Goal: Task Accomplishment & Management: Use online tool/utility

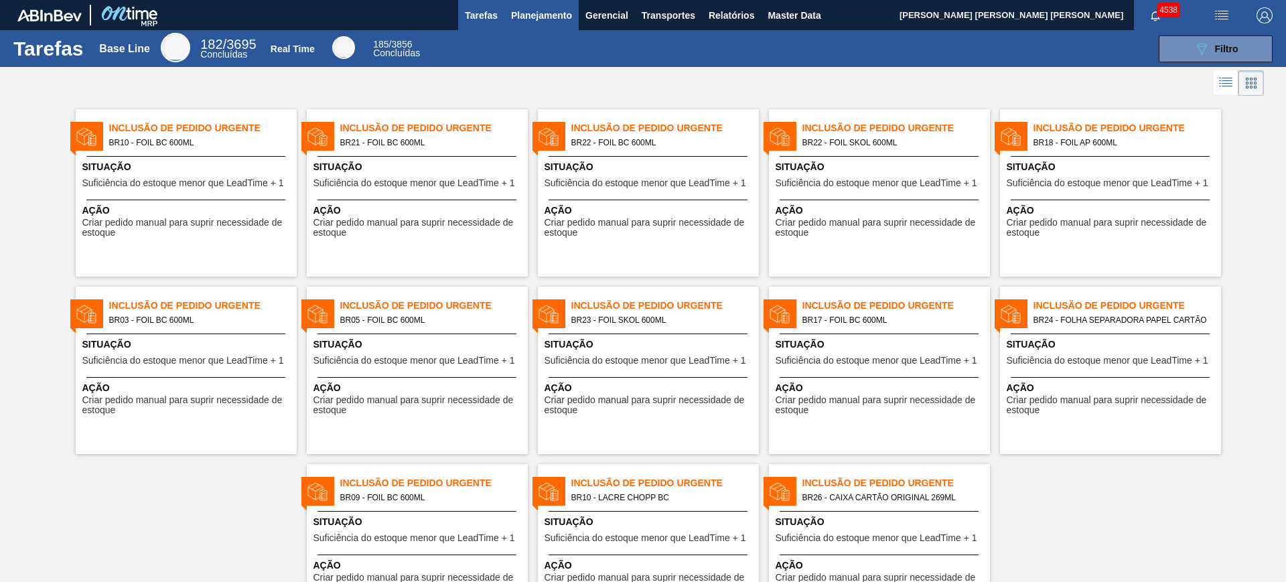
click at [542, 23] on button "Planejamento" at bounding box center [541, 15] width 74 height 30
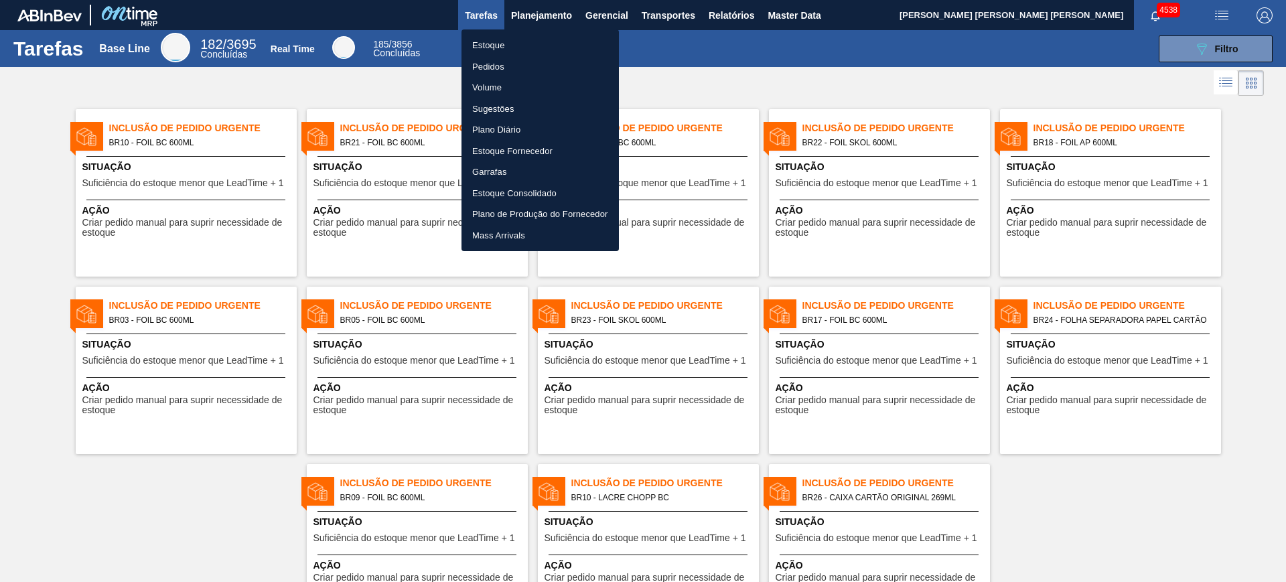
click at [537, 44] on li "Estoque" at bounding box center [540, 45] width 157 height 21
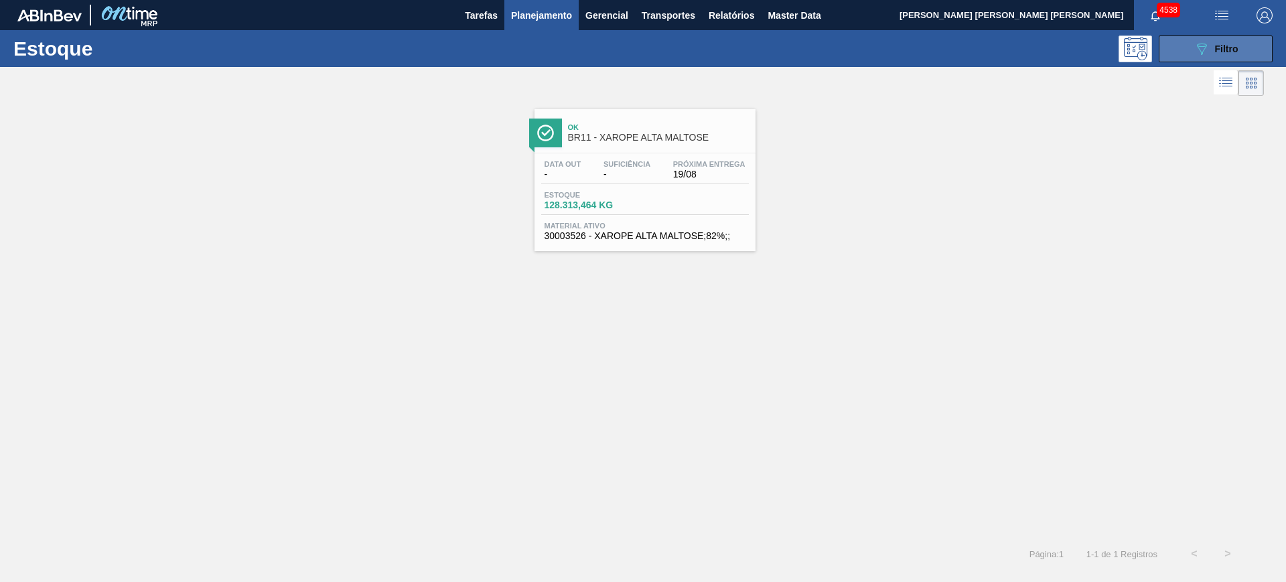
click at [1199, 48] on icon at bounding box center [1202, 49] width 10 height 11
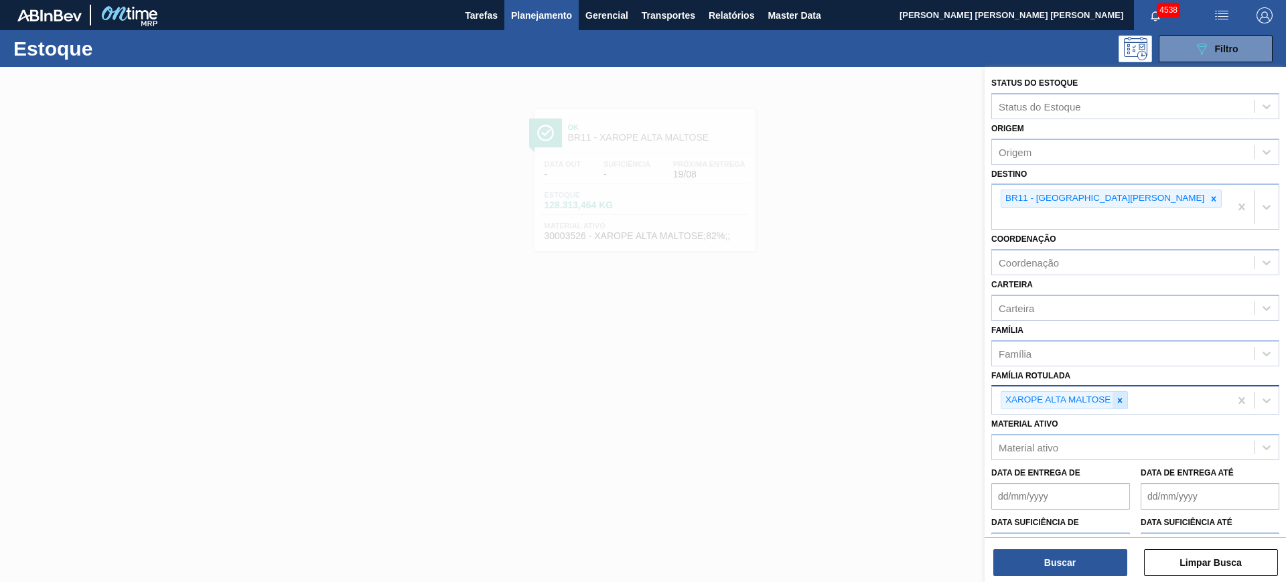
click at [1127, 392] on div at bounding box center [1120, 400] width 15 height 17
click at [908, 273] on div at bounding box center [643, 358] width 1286 height 582
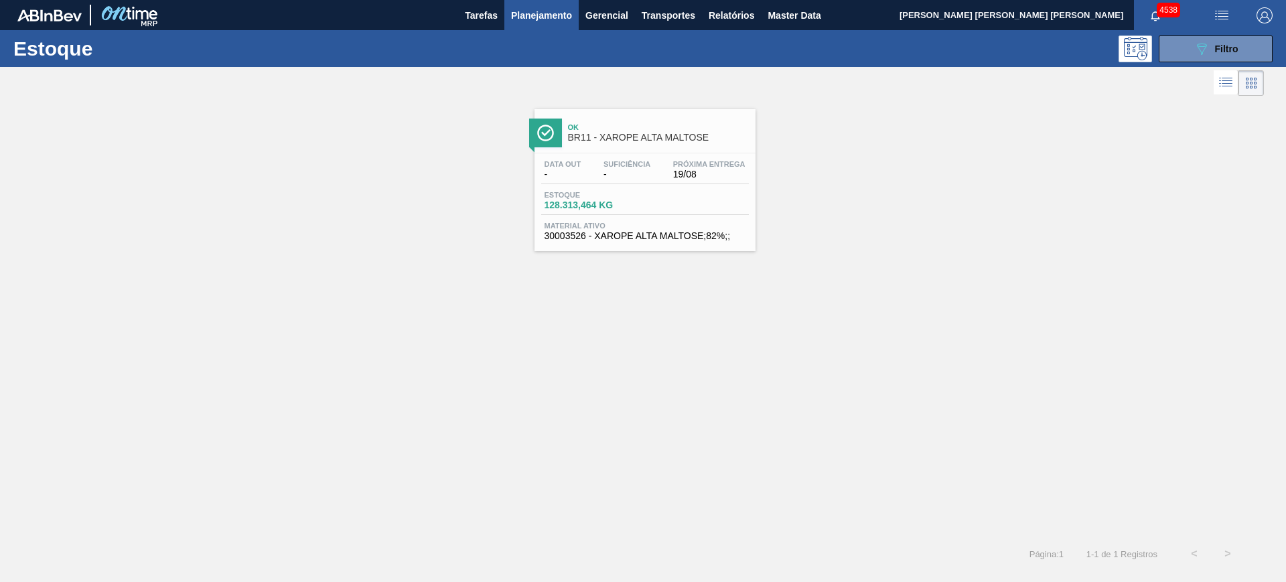
click at [553, 19] on span "Planejamento" at bounding box center [541, 15] width 61 height 16
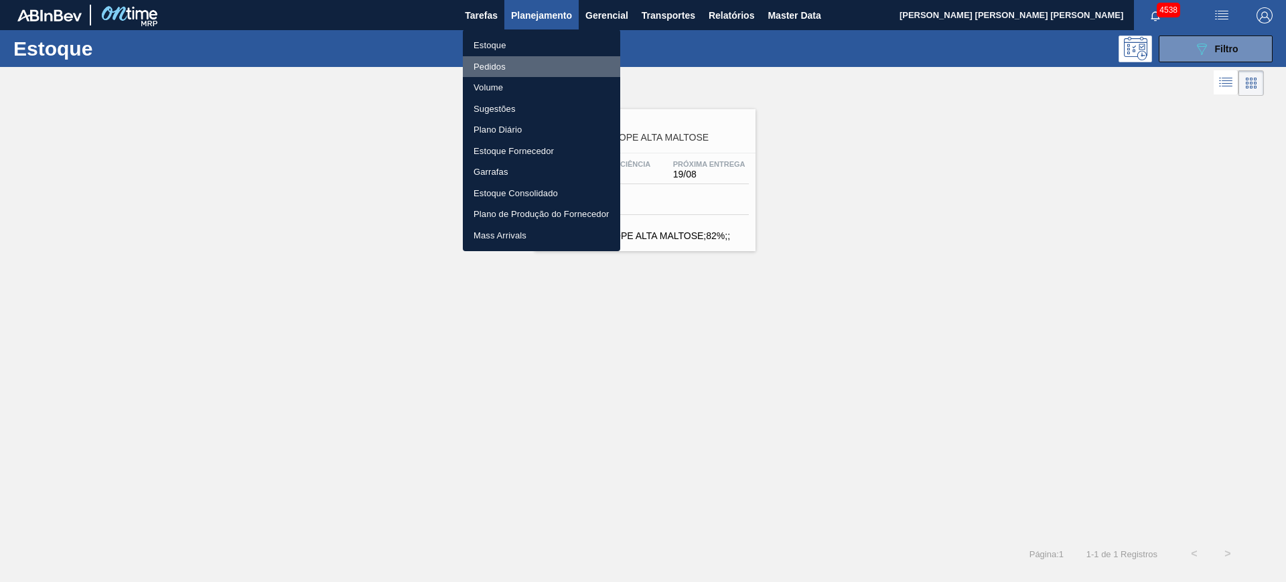
click at [513, 64] on li "Pedidos" at bounding box center [541, 66] width 157 height 21
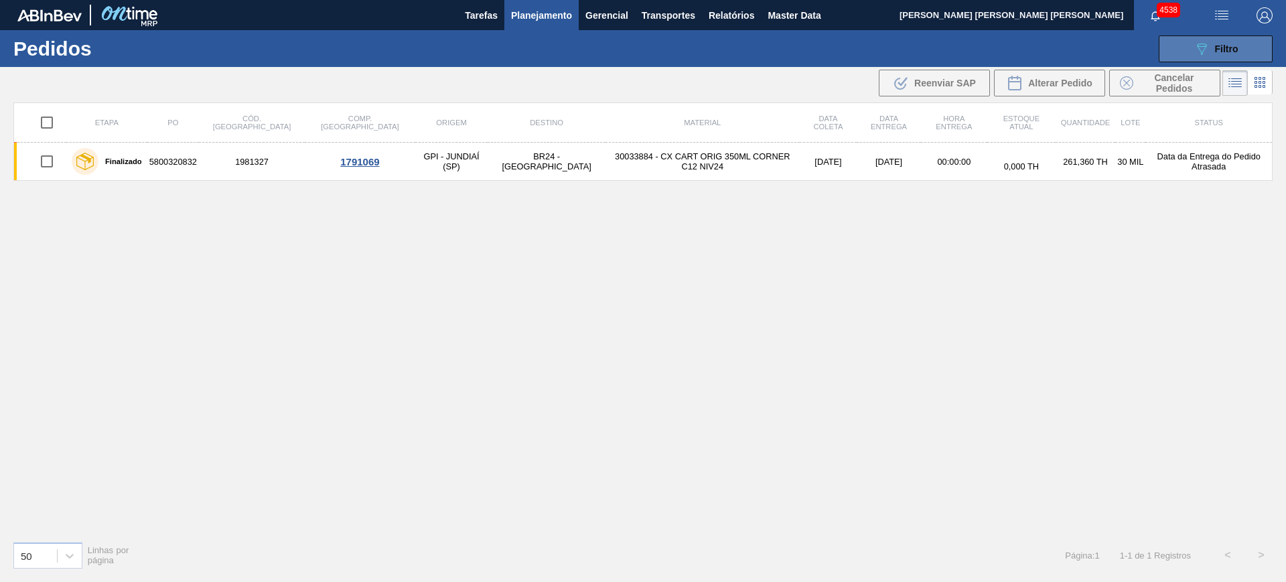
click at [1227, 38] on button "089F7B8B-B2A5-4AFE-B5C0-19BA573D28AC Filtro" at bounding box center [1216, 49] width 114 height 27
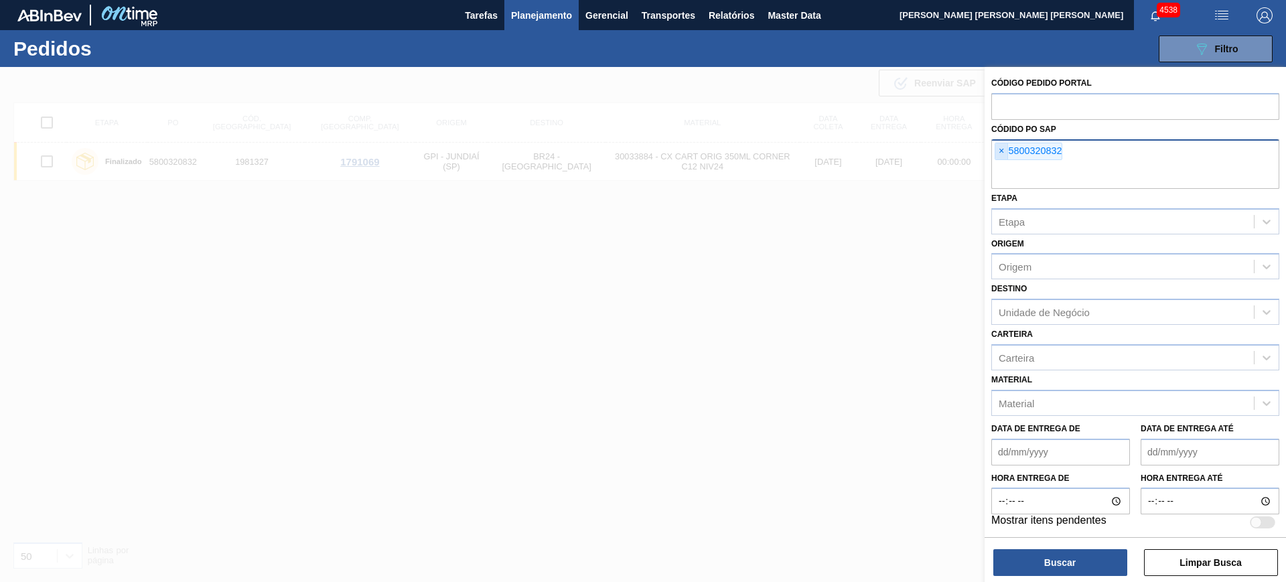
click at [1002, 149] on span "×" at bounding box center [1002, 151] width 13 height 16
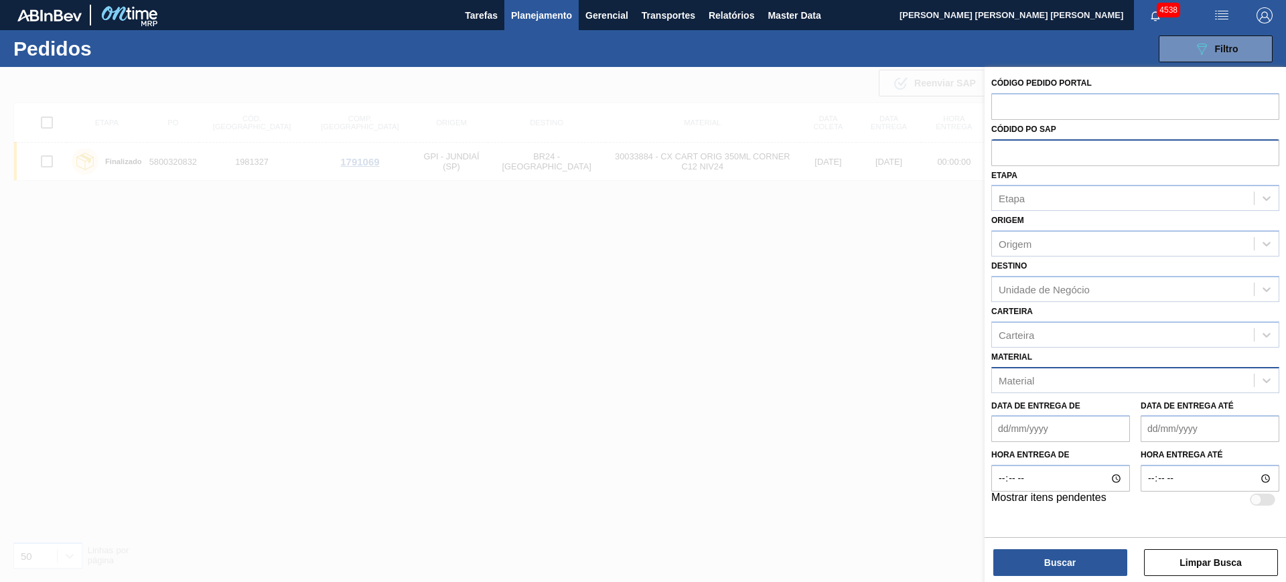
click at [1061, 383] on div "Material" at bounding box center [1123, 379] width 262 height 19
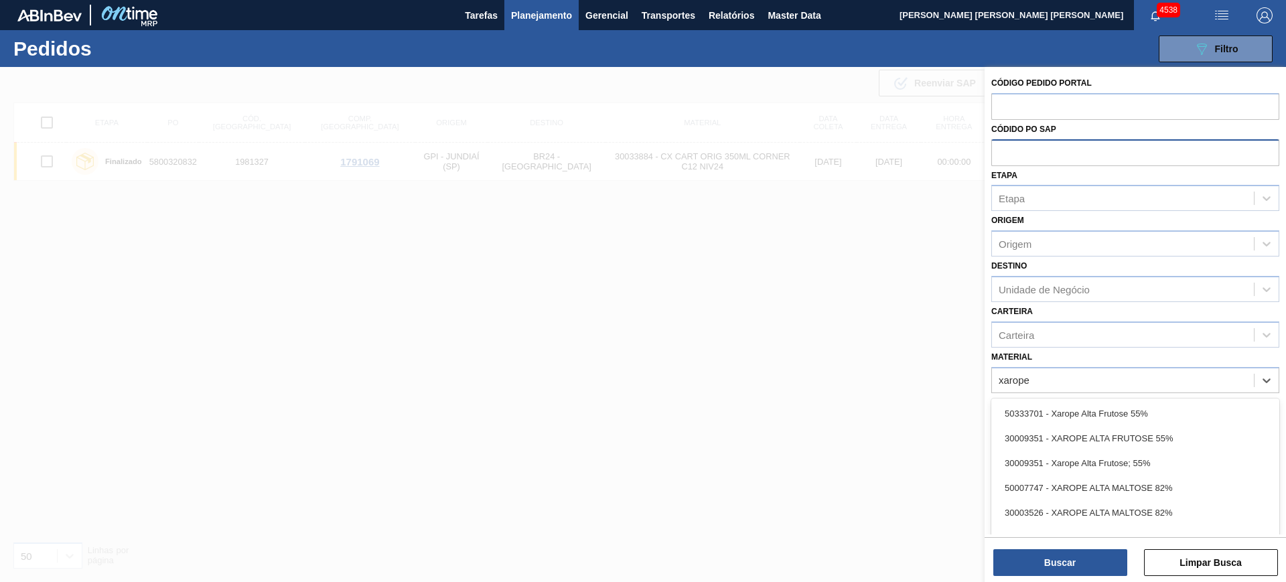
type input "xarope"
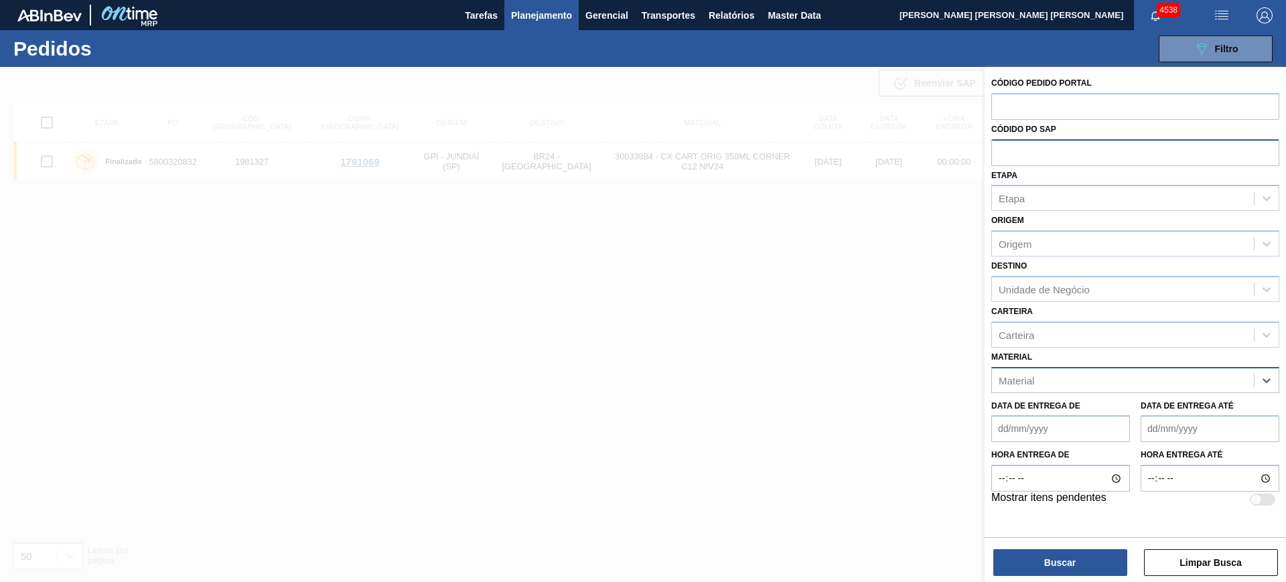
click at [1051, 383] on div "Material" at bounding box center [1123, 379] width 262 height 19
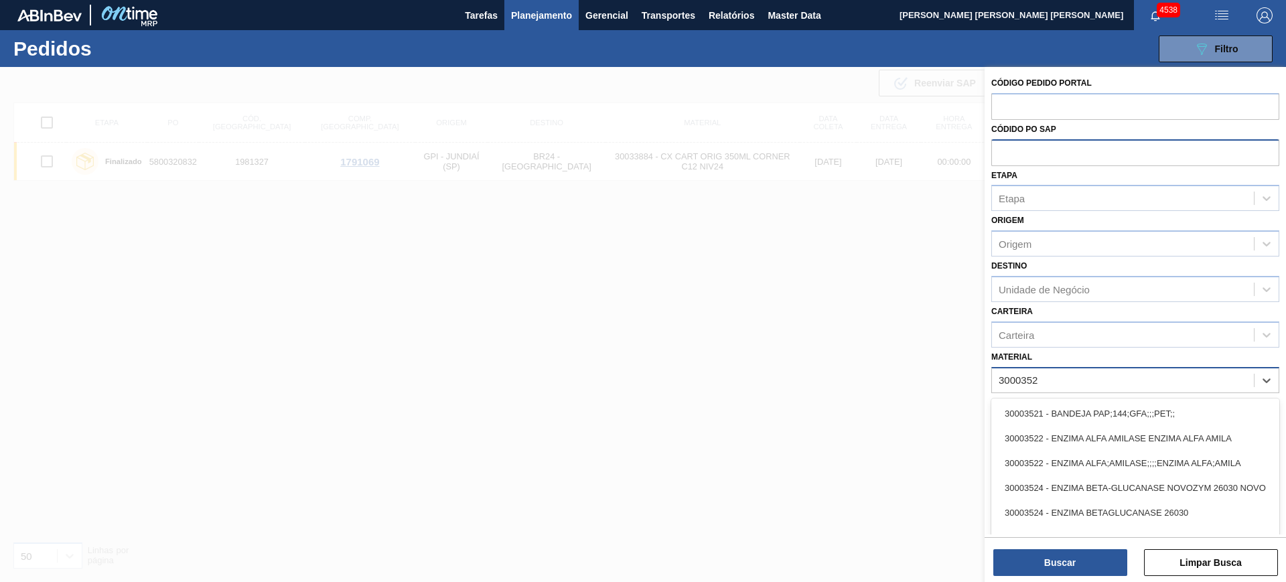
type input "30003526"
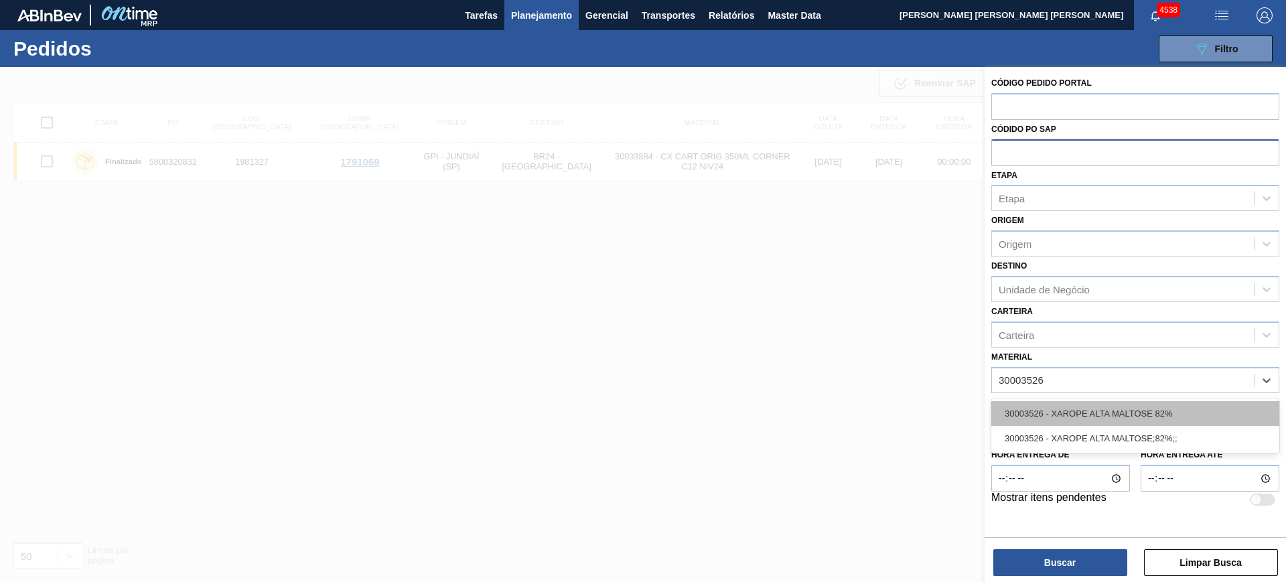
click at [1097, 408] on div "30003526 - XAROPE ALTA MALTOSE 82%" at bounding box center [1136, 413] width 288 height 25
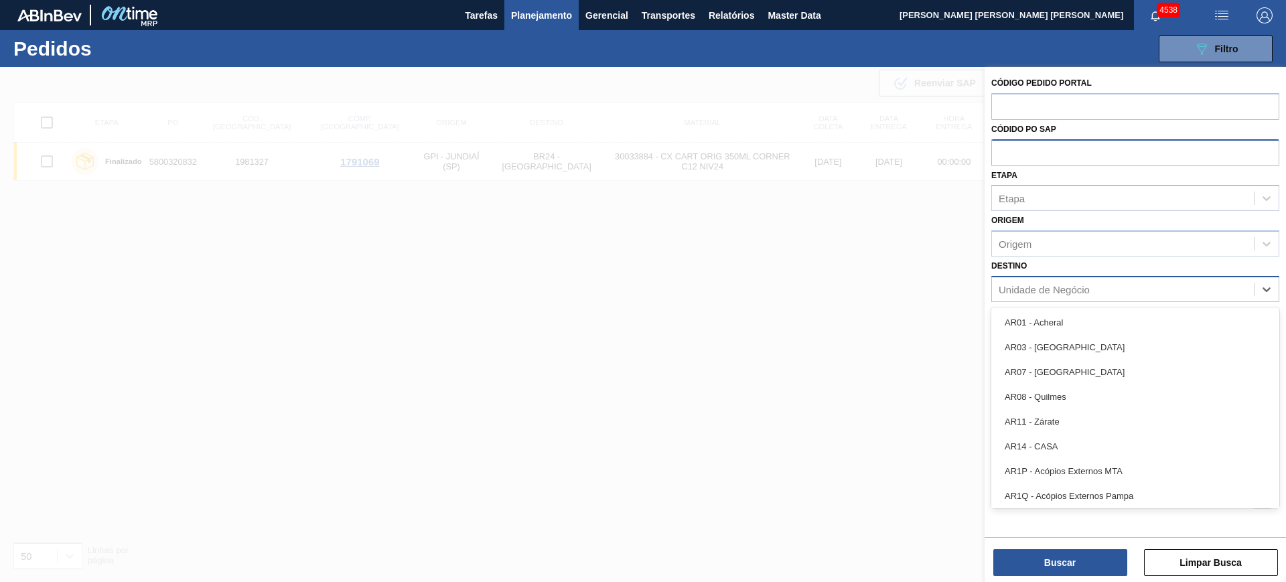
click at [1071, 293] on div "Unidade de Negócio" at bounding box center [1044, 288] width 91 height 11
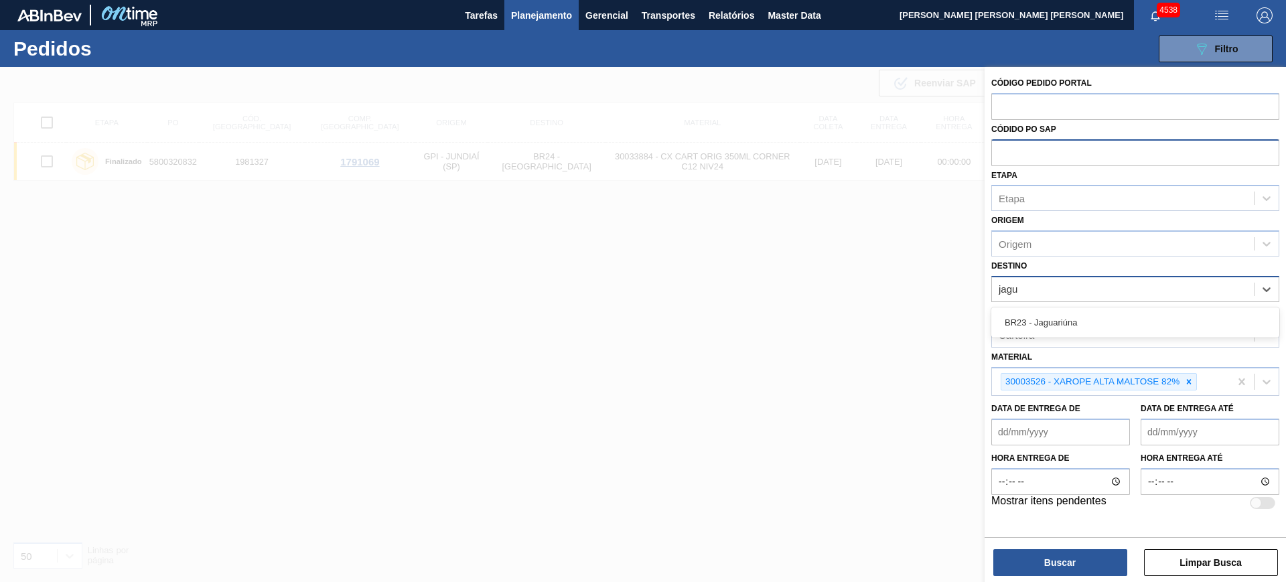
type input "jagua"
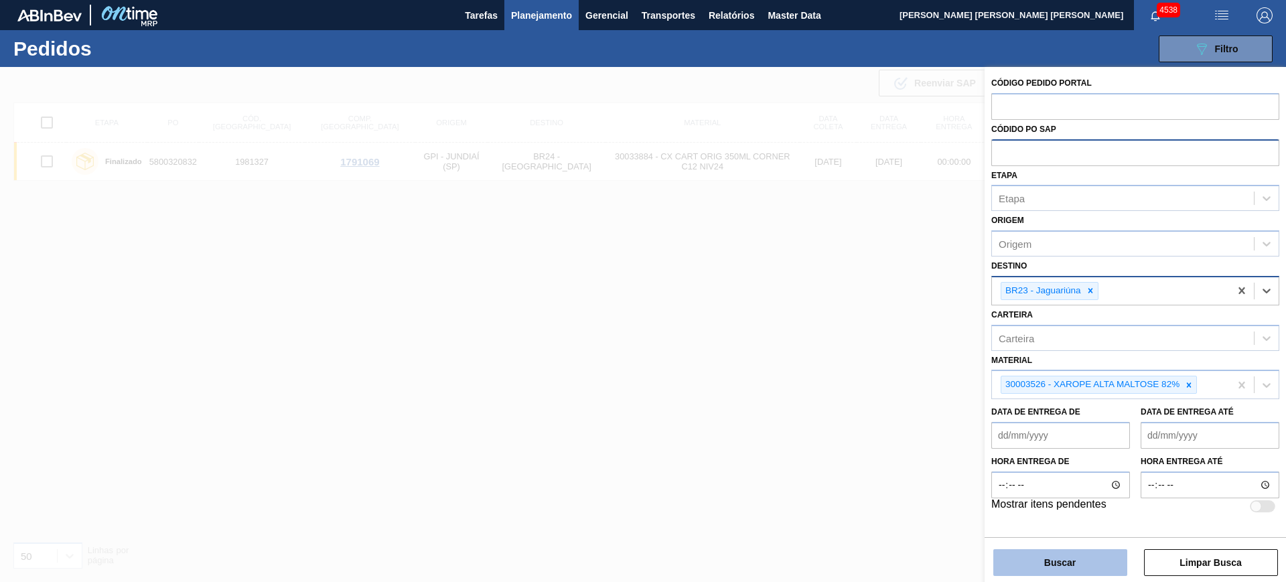
click at [1102, 559] on button "Buscar" at bounding box center [1061, 562] width 134 height 27
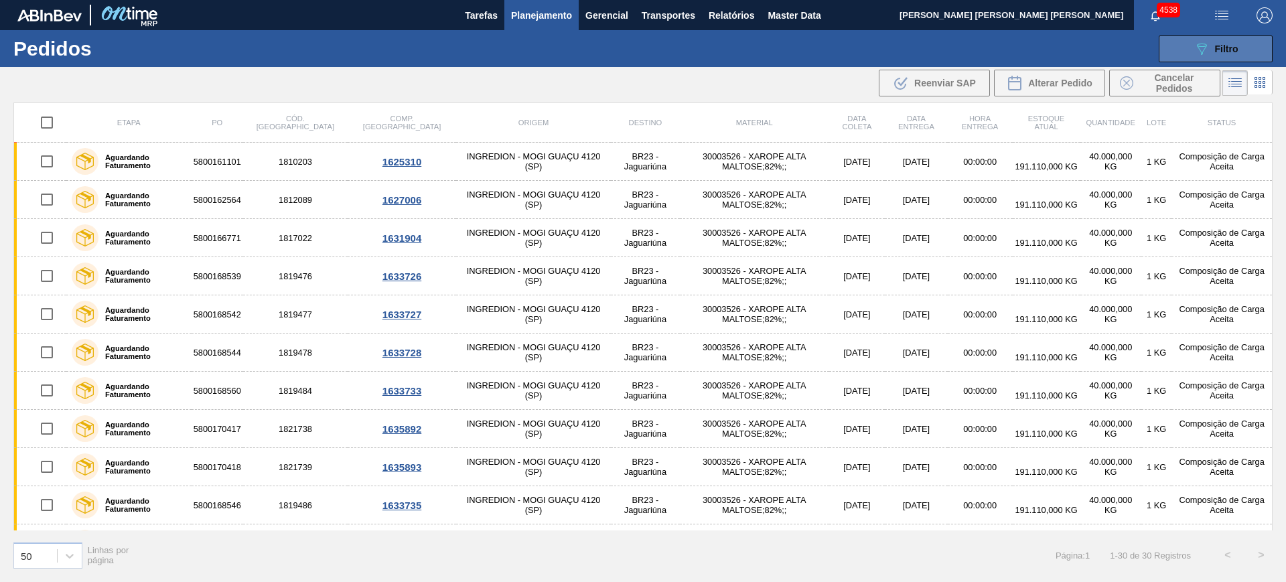
click at [1193, 46] on button "089F7B8B-B2A5-4AFE-B5C0-19BA573D28AC Filtro" at bounding box center [1216, 49] width 114 height 27
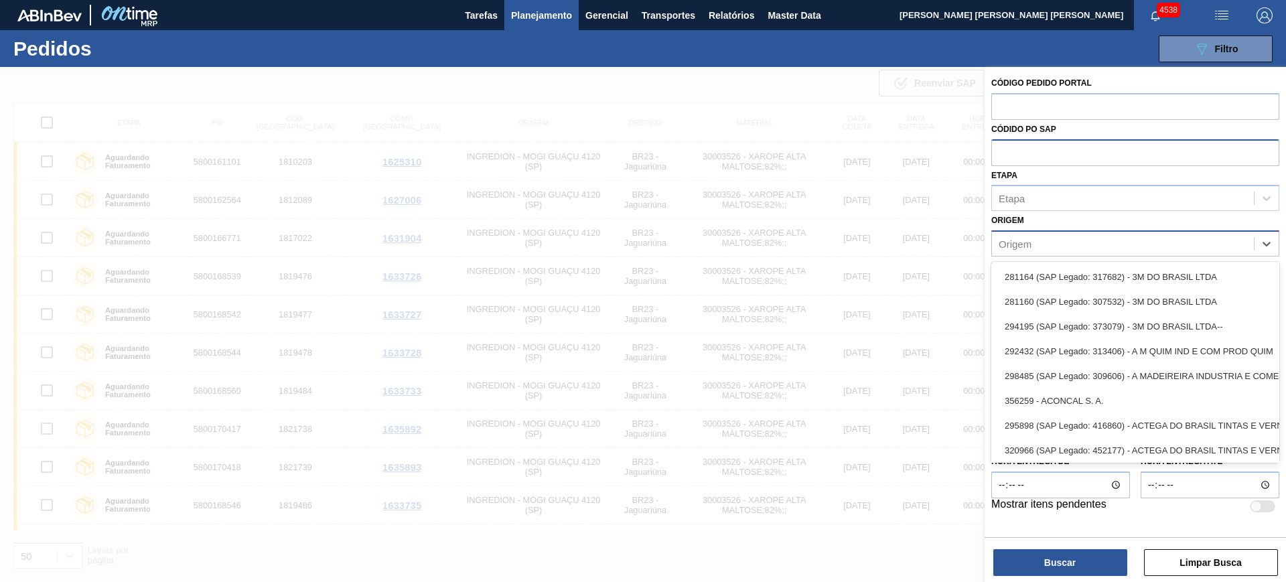
click at [1062, 255] on div "Origem" at bounding box center [1136, 243] width 288 height 26
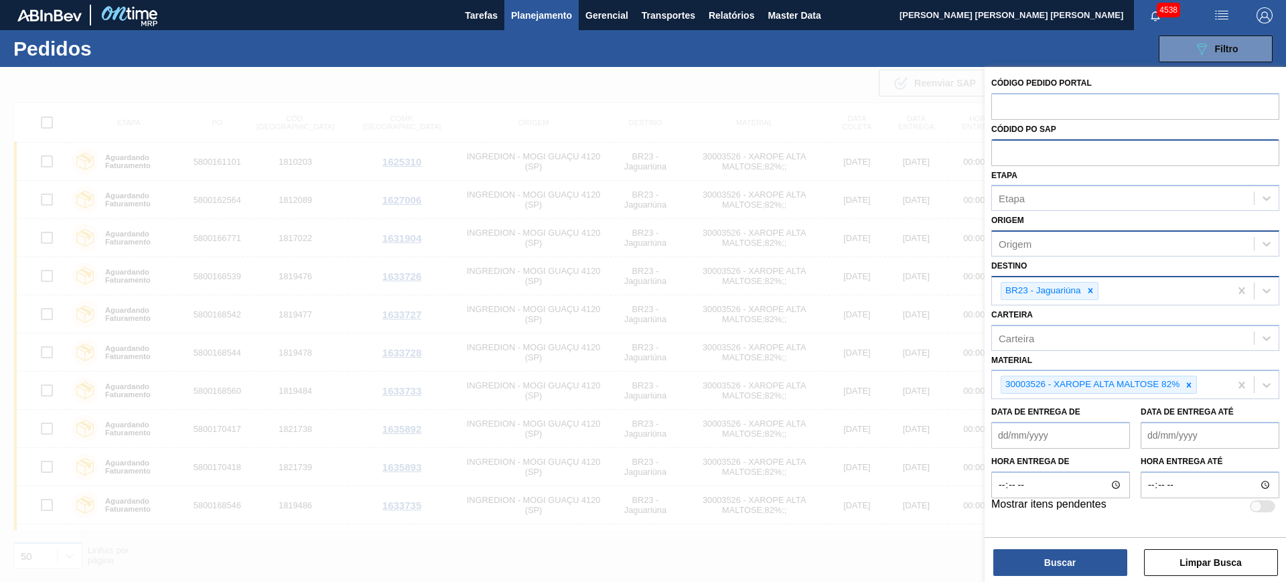
click at [1032, 247] on div "Origem" at bounding box center [1015, 244] width 33 height 11
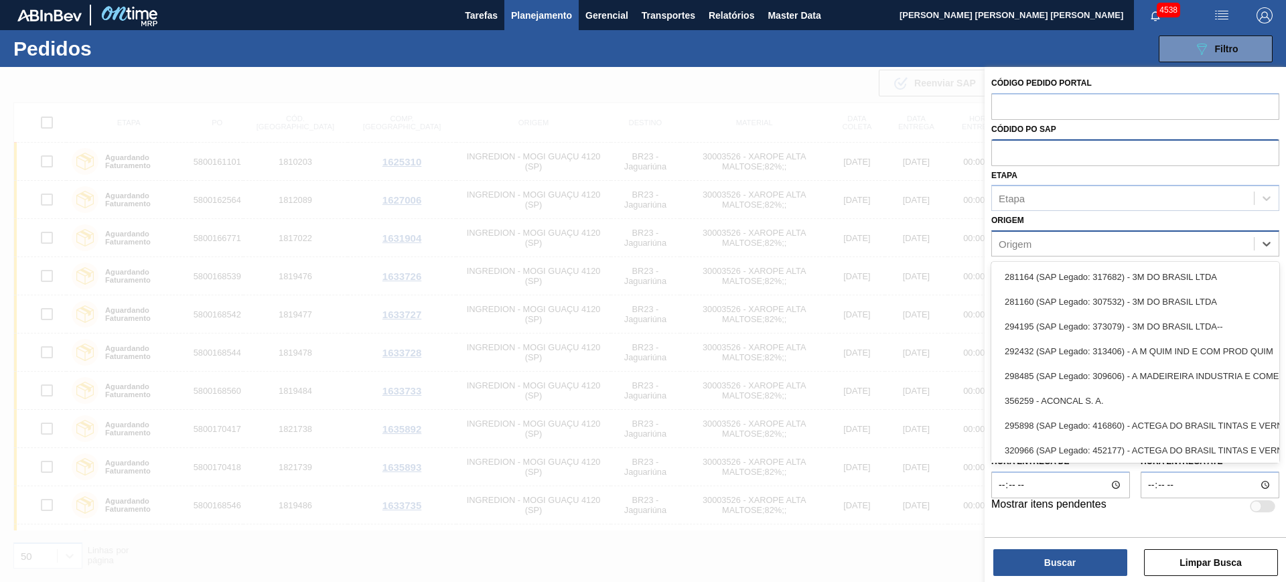
paste input "303118"
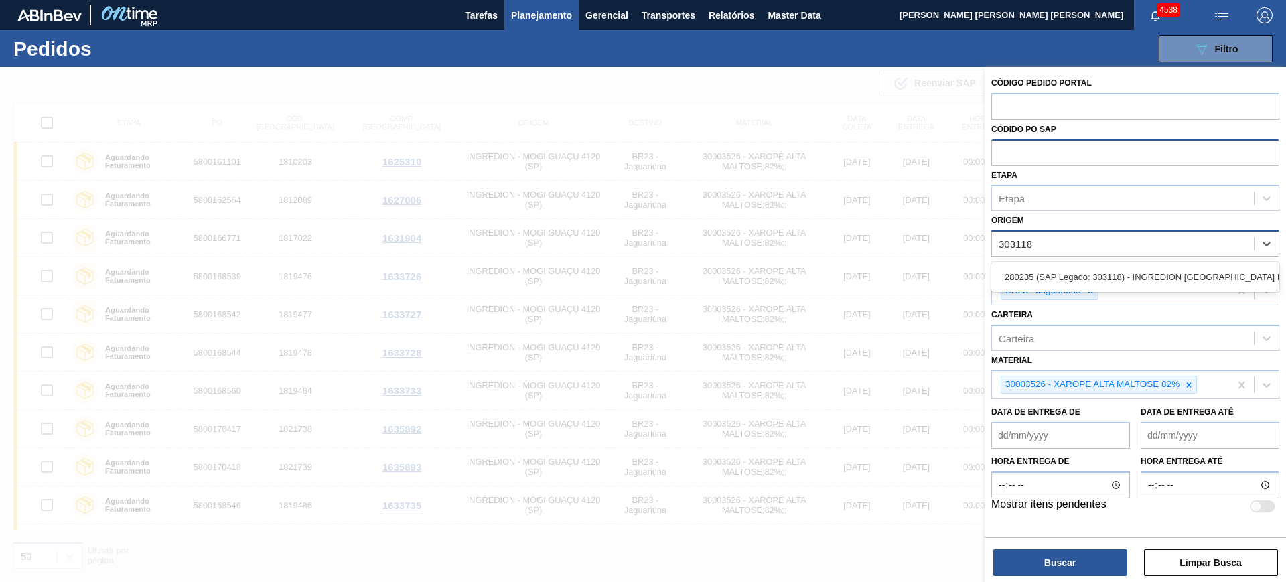
type input "303118"
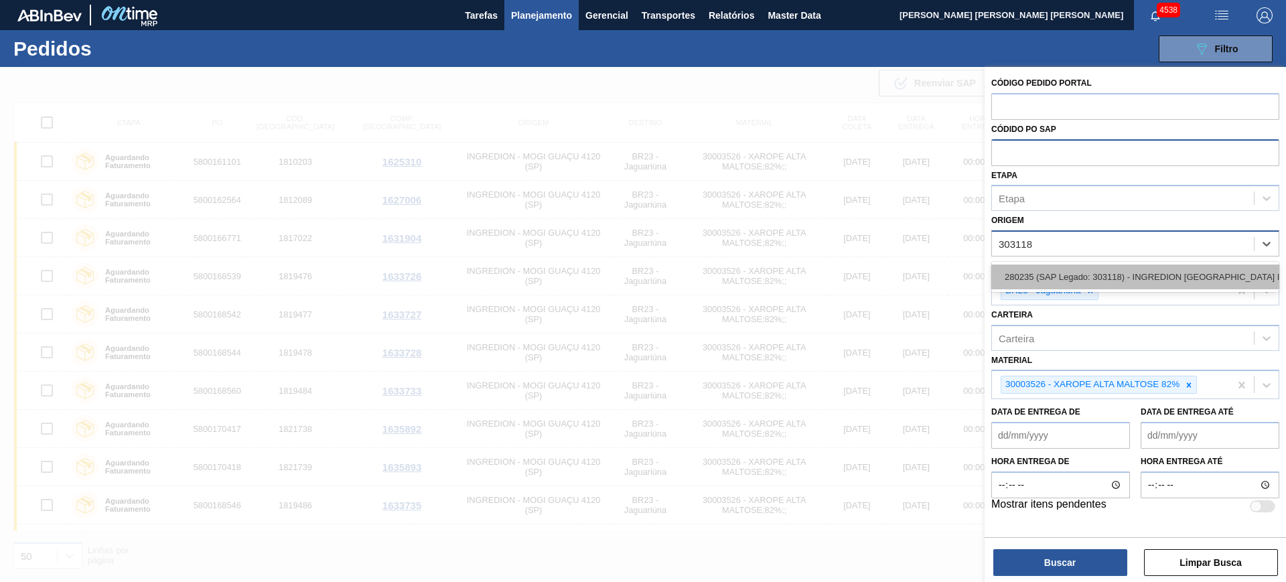
click at [1051, 276] on div "280235 (SAP Legado: 303118) - INGREDION [GEOGRAPHIC_DATA] INGREDIENTES" at bounding box center [1136, 277] width 288 height 25
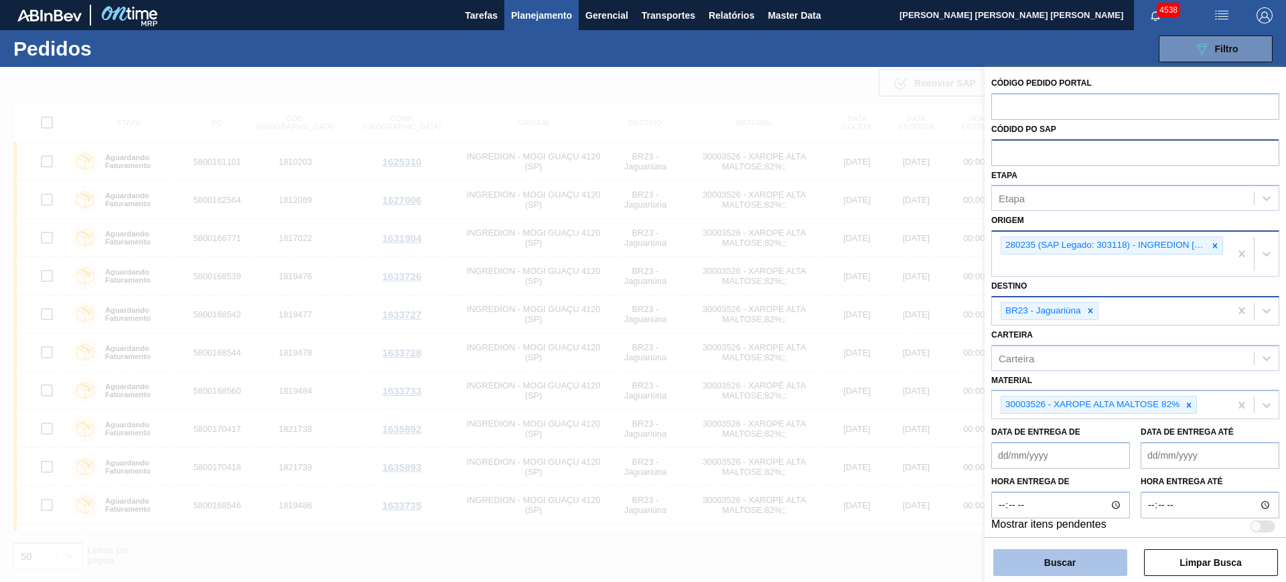
click at [1057, 554] on button "Buscar" at bounding box center [1061, 562] width 134 height 27
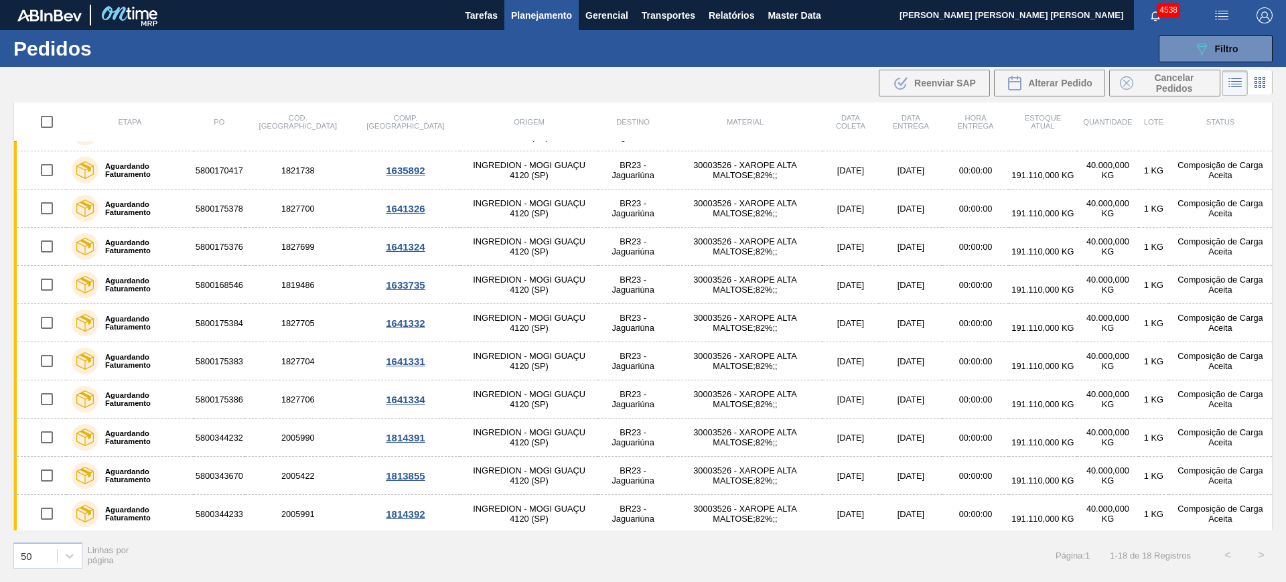
scroll to position [299, 0]
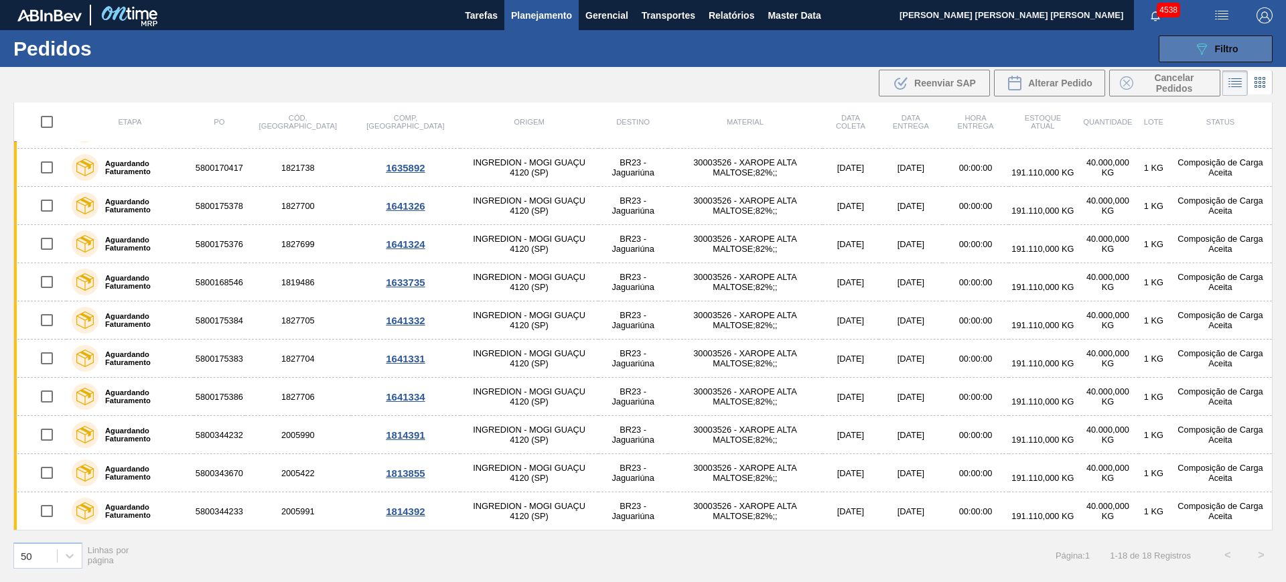
click at [1223, 41] on div "089F7B8B-B2A5-4AFE-B5C0-19BA573D28AC Filtro" at bounding box center [1216, 49] width 45 height 16
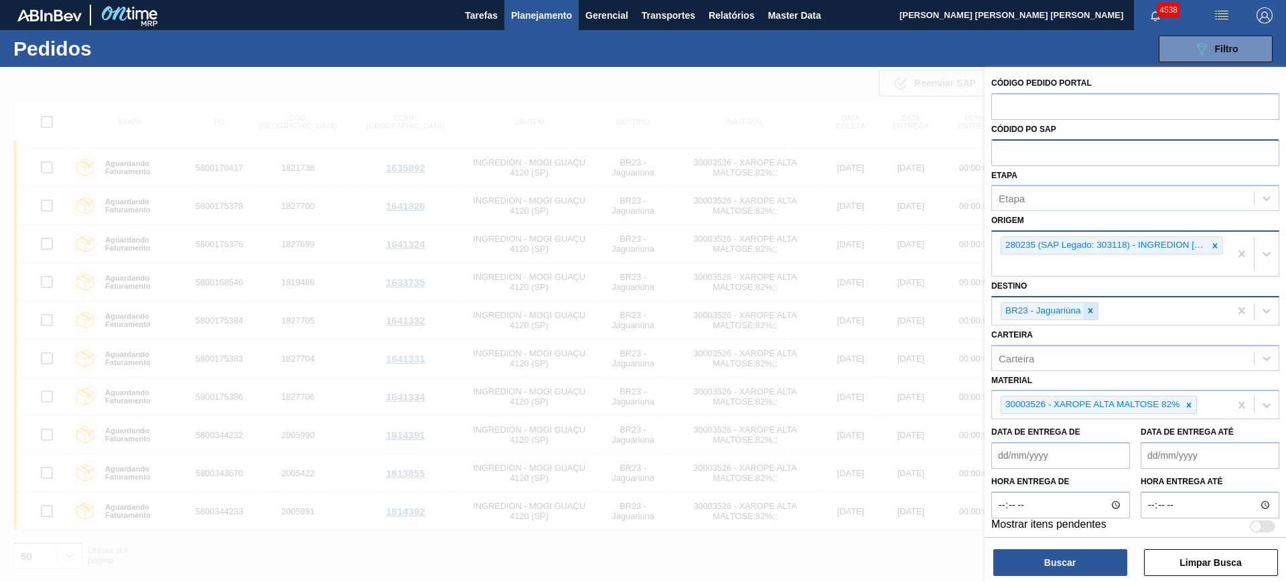
click at [1088, 316] on div at bounding box center [1090, 311] width 15 height 17
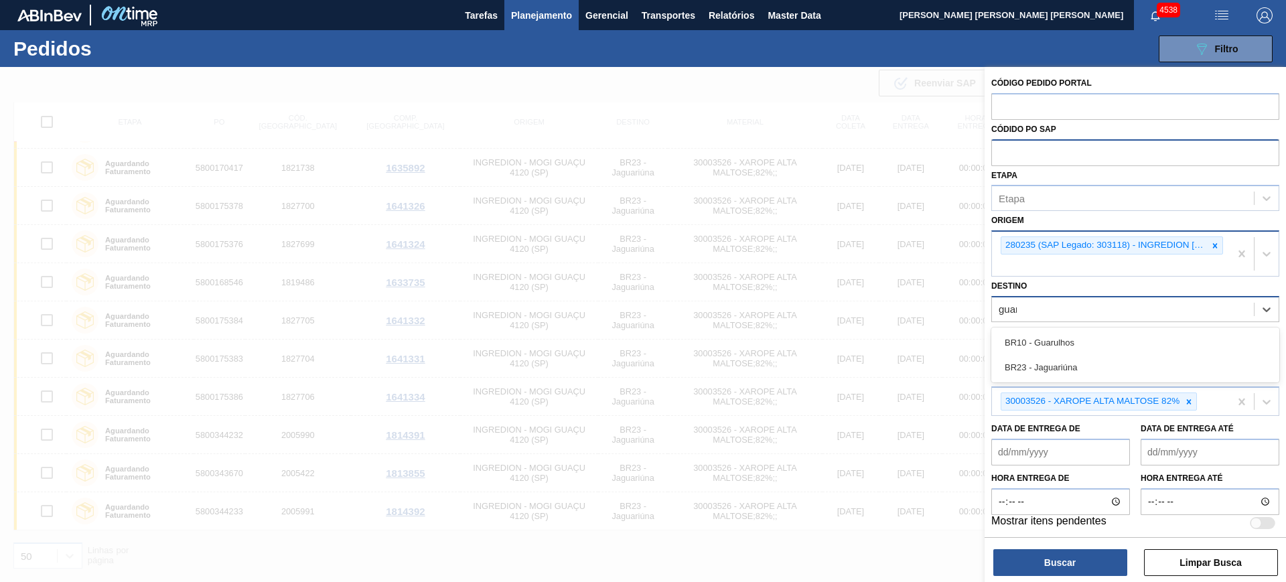
type input "guaru"
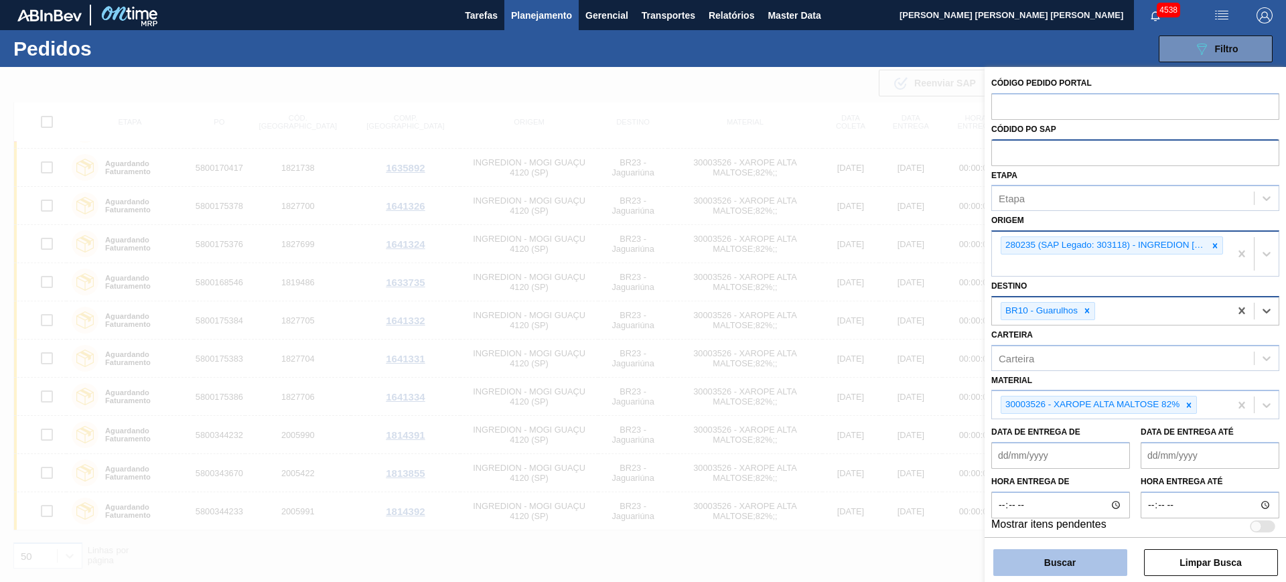
click at [1074, 555] on button "Buscar" at bounding box center [1061, 562] width 134 height 27
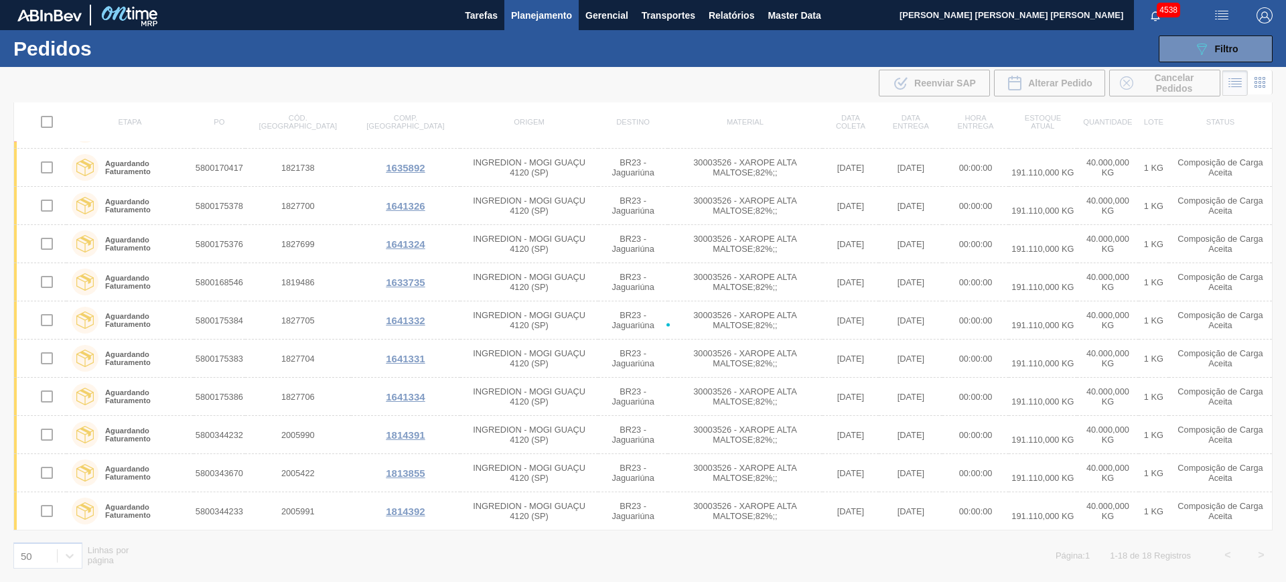
scroll to position [0, 0]
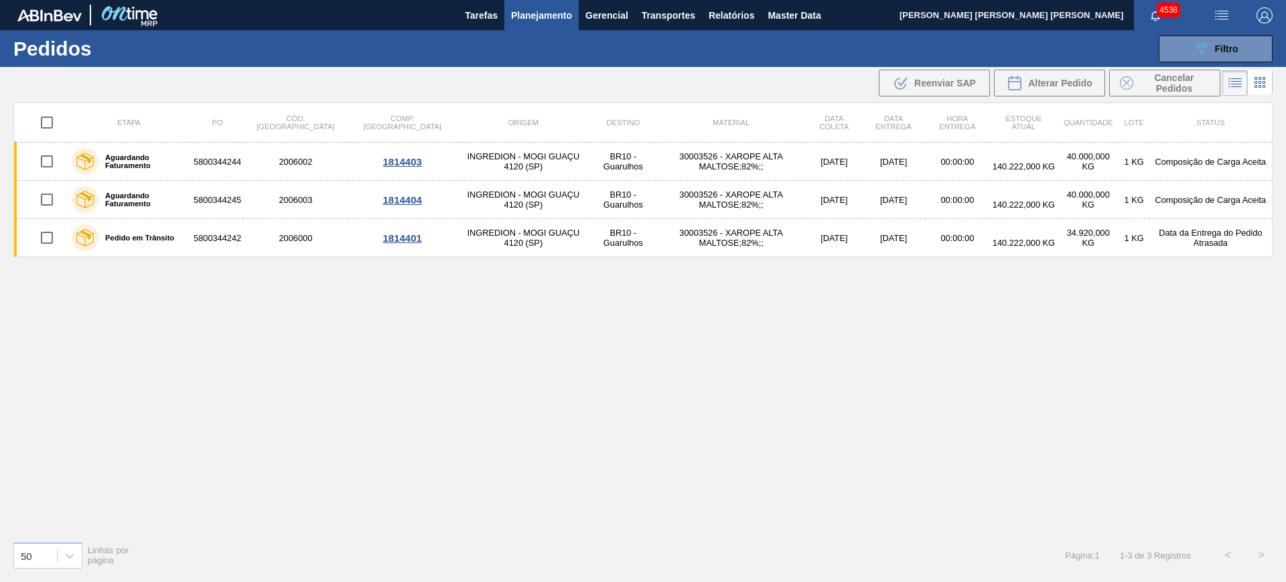
click at [555, 20] on span "Planejamento" at bounding box center [541, 15] width 61 height 16
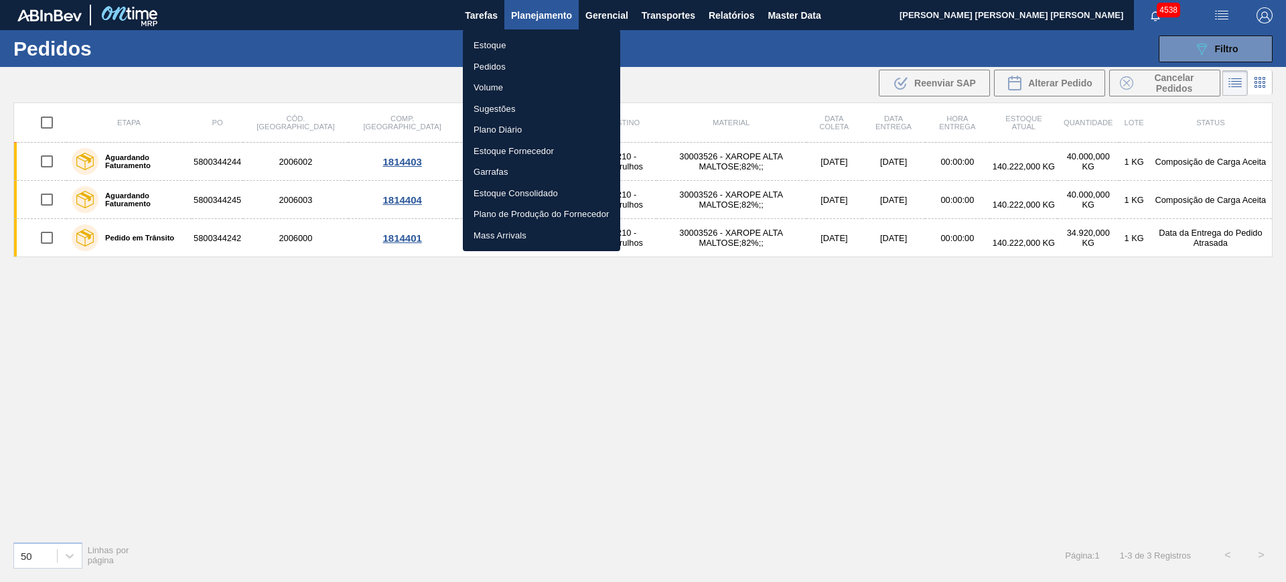
click at [530, 54] on li "Estoque" at bounding box center [541, 45] width 157 height 21
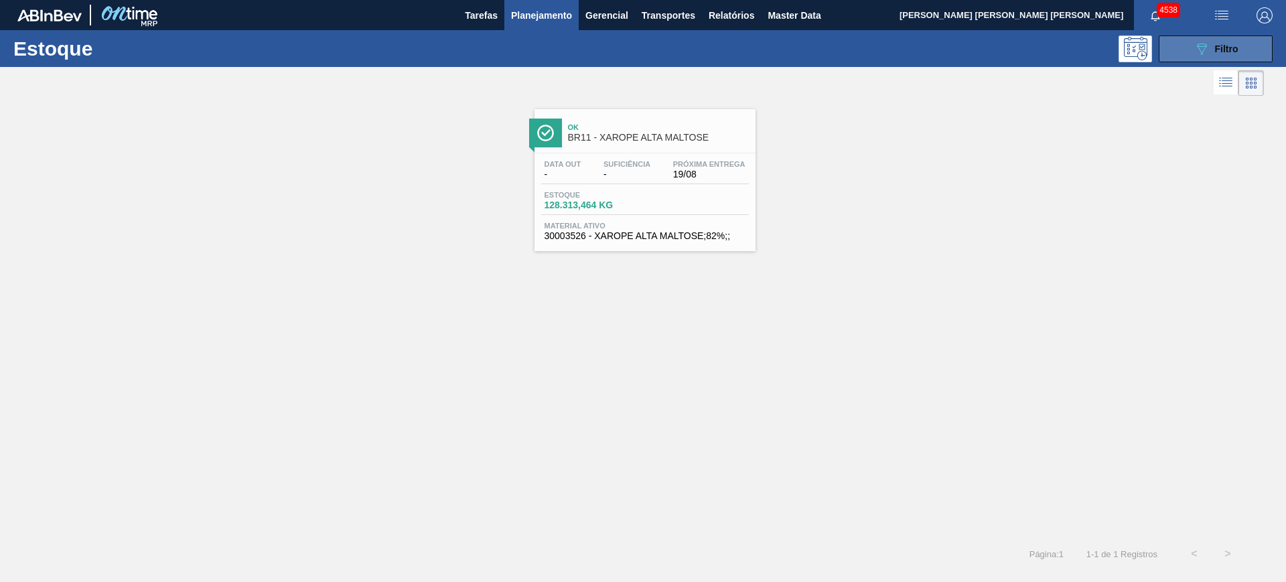
click at [1200, 50] on icon "089F7B8B-B2A5-4AFE-B5C0-19BA573D28AC" at bounding box center [1202, 49] width 16 height 16
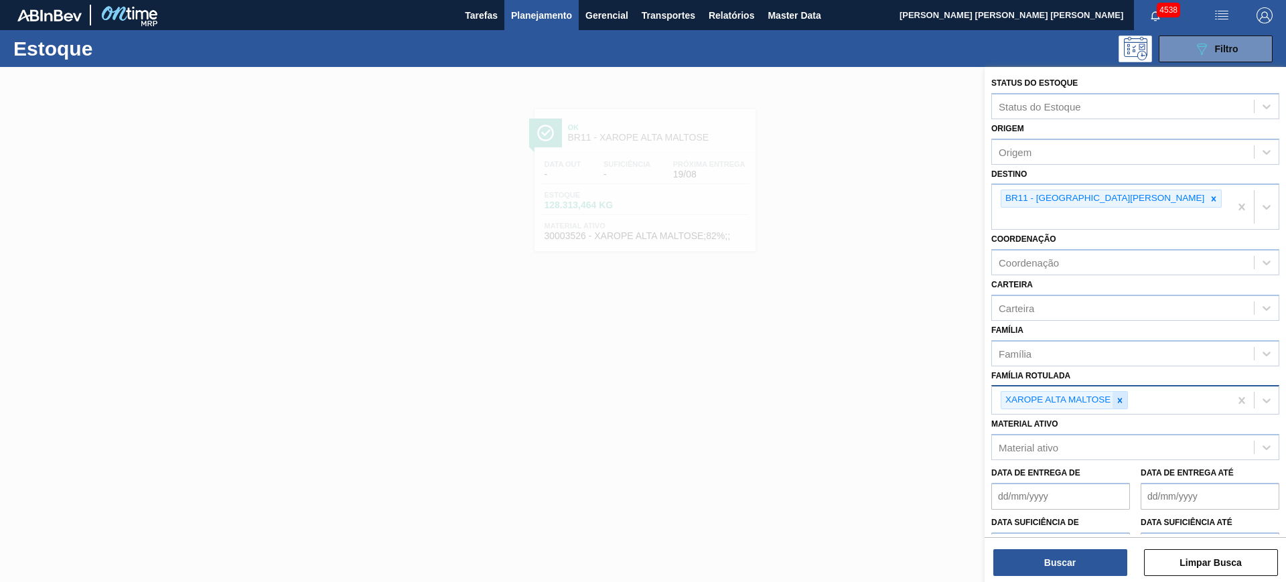
click at [1119, 396] on icon at bounding box center [1119, 400] width 9 height 9
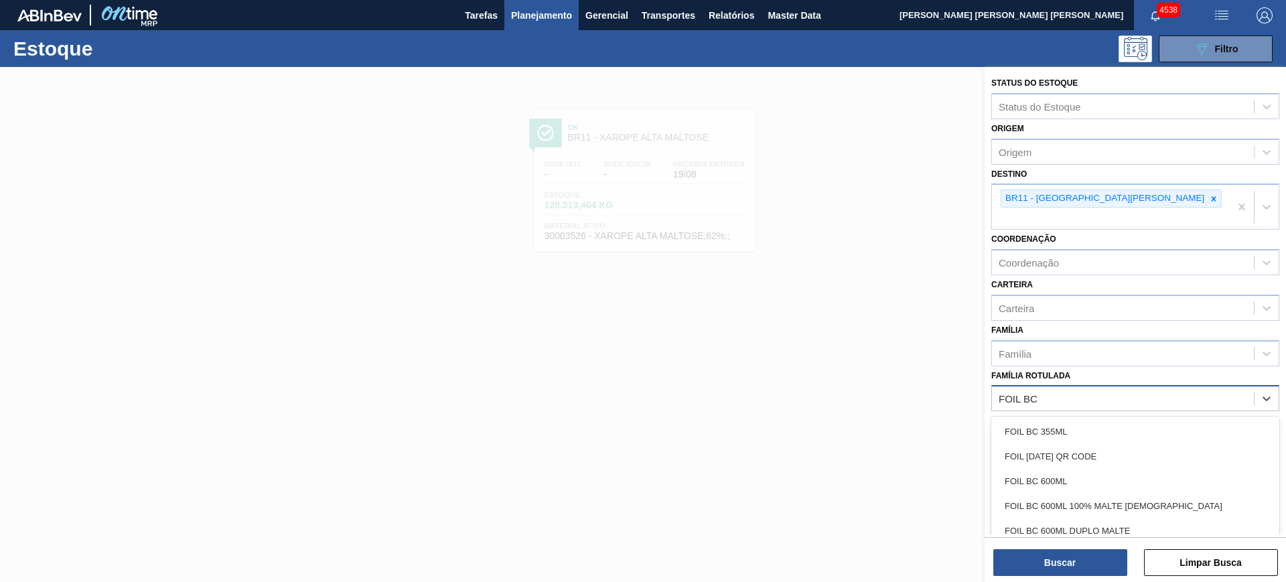
type Rotulada "FOIL BC M"
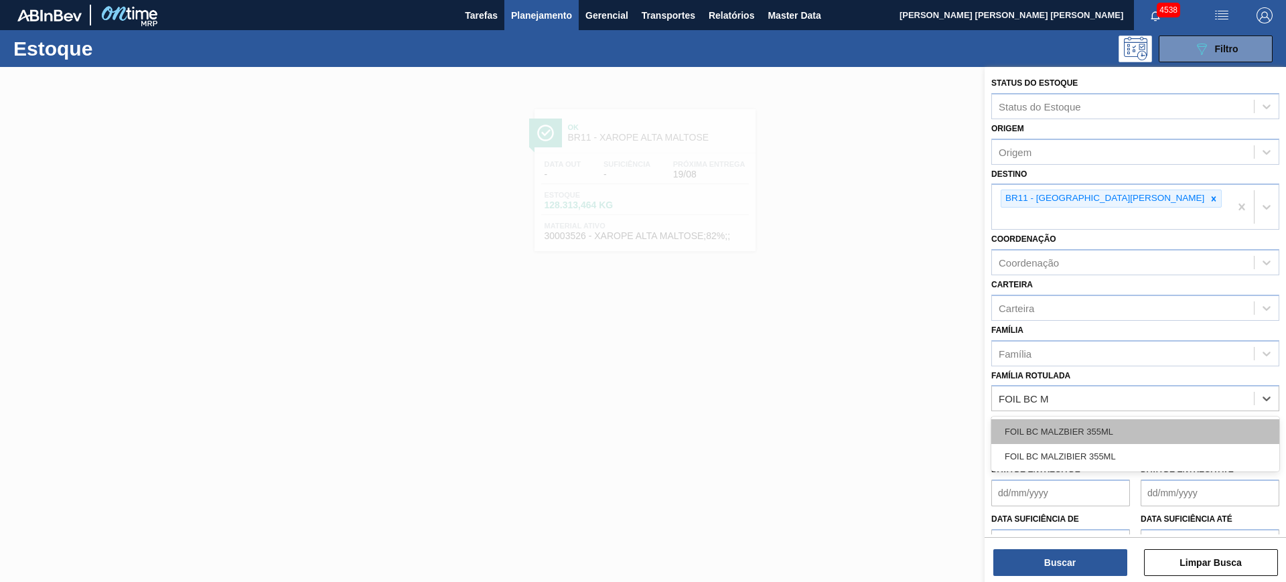
click at [1106, 419] on div "FOIL BC MALZBIER 355ML" at bounding box center [1136, 431] width 288 height 25
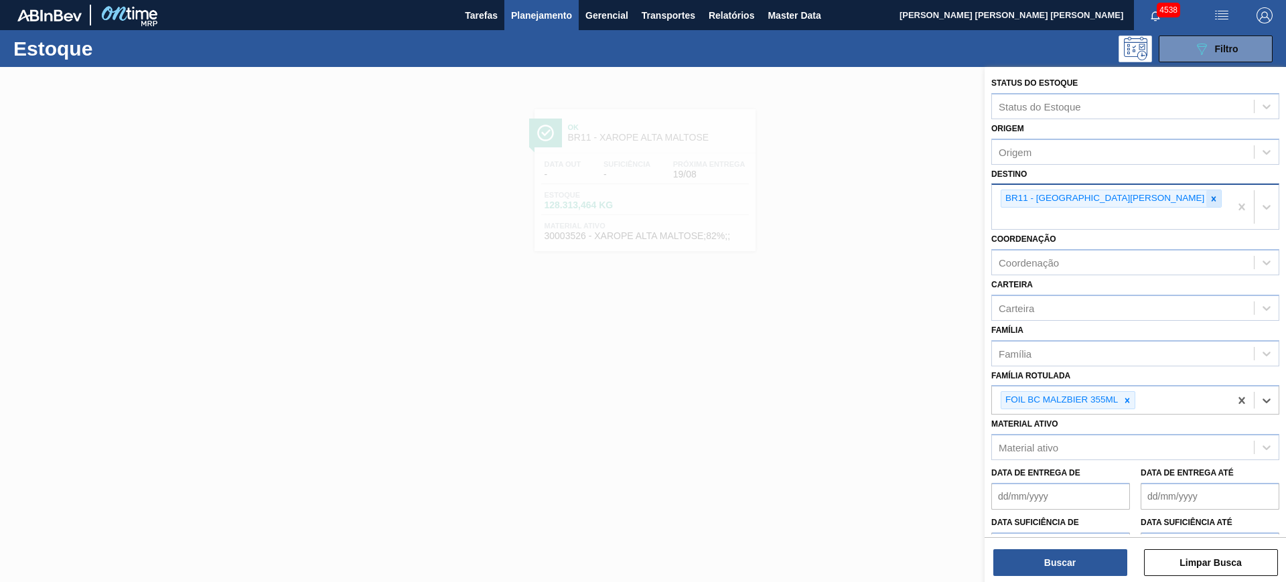
click at [1209, 196] on icon at bounding box center [1213, 198] width 9 height 9
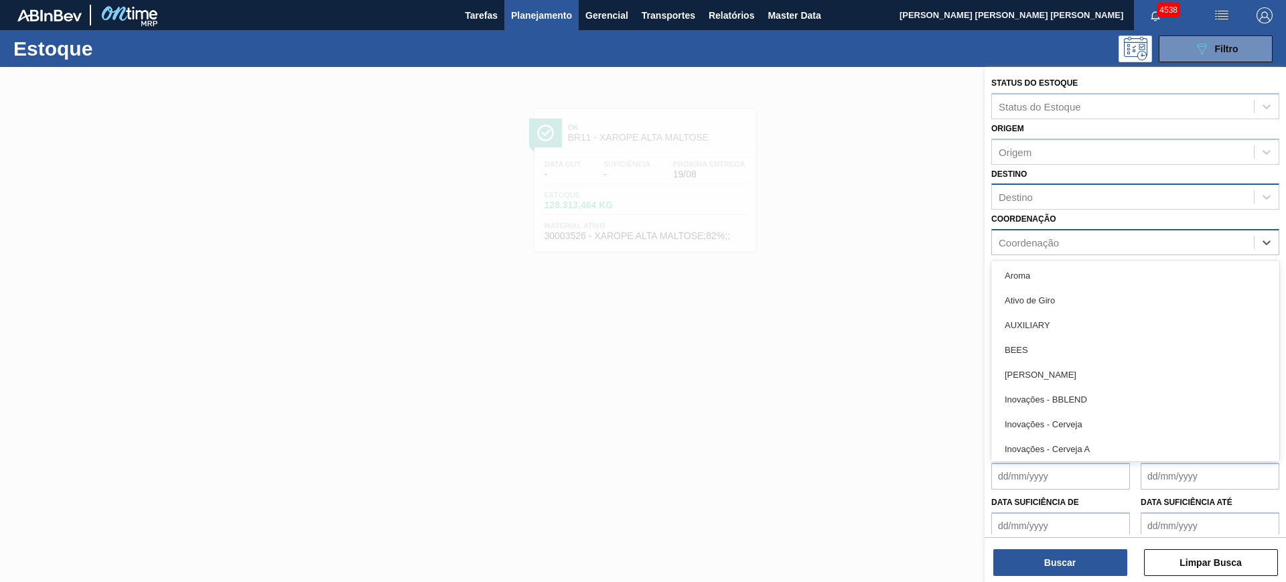
click at [1104, 243] on div "Coordenação" at bounding box center [1123, 242] width 262 height 19
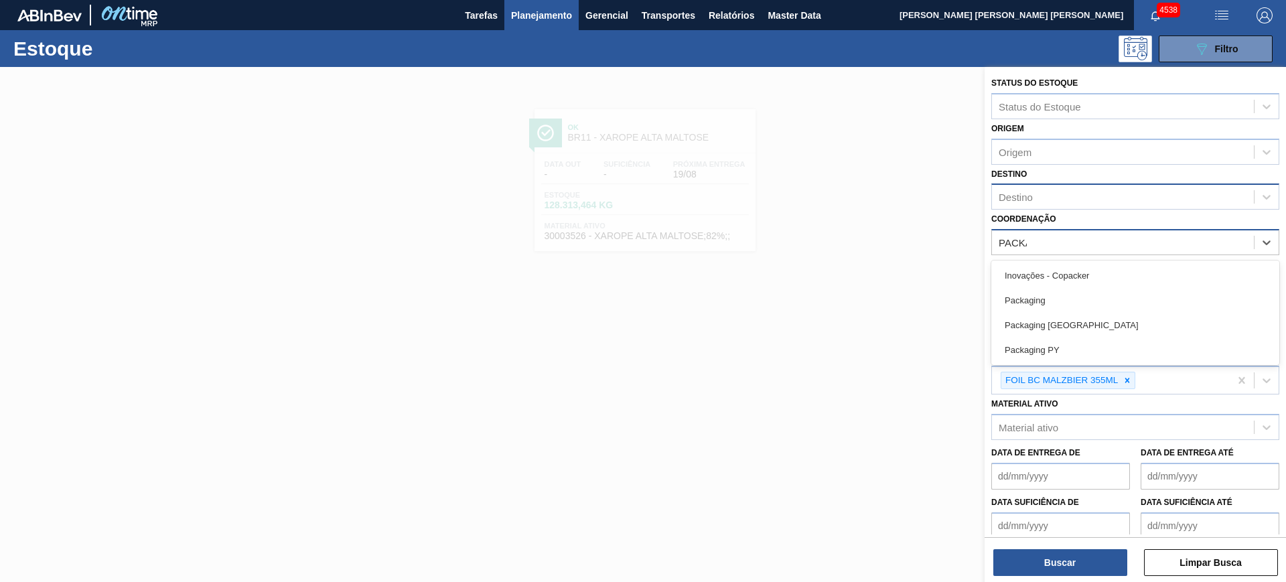
type input "PACKAG"
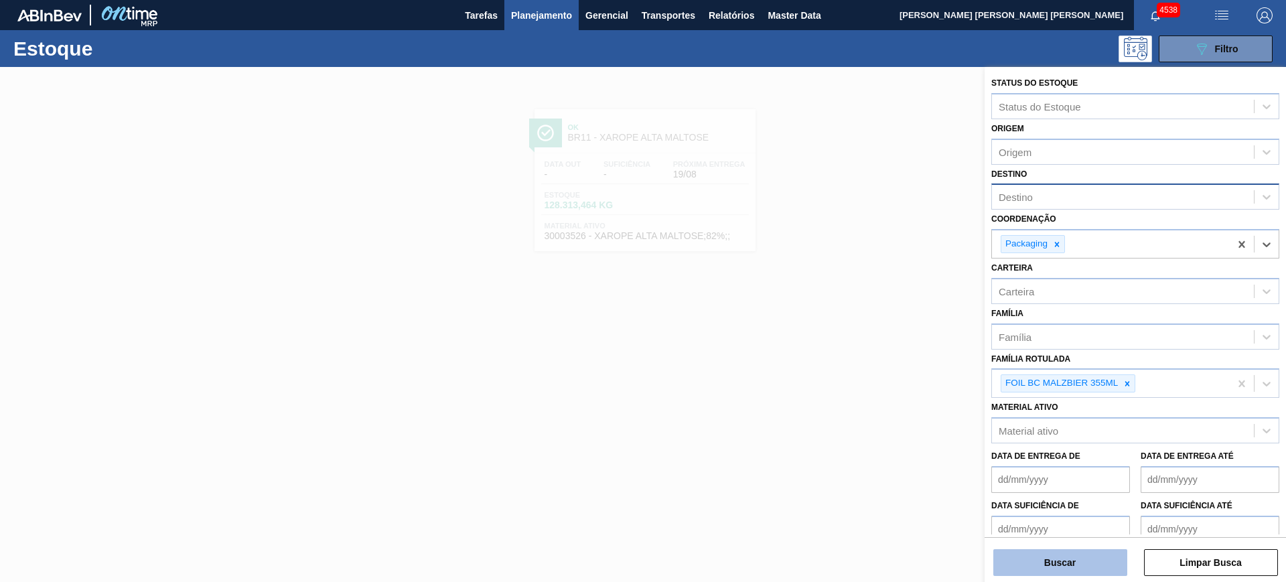
click at [1074, 570] on button "Buscar" at bounding box center [1061, 562] width 134 height 27
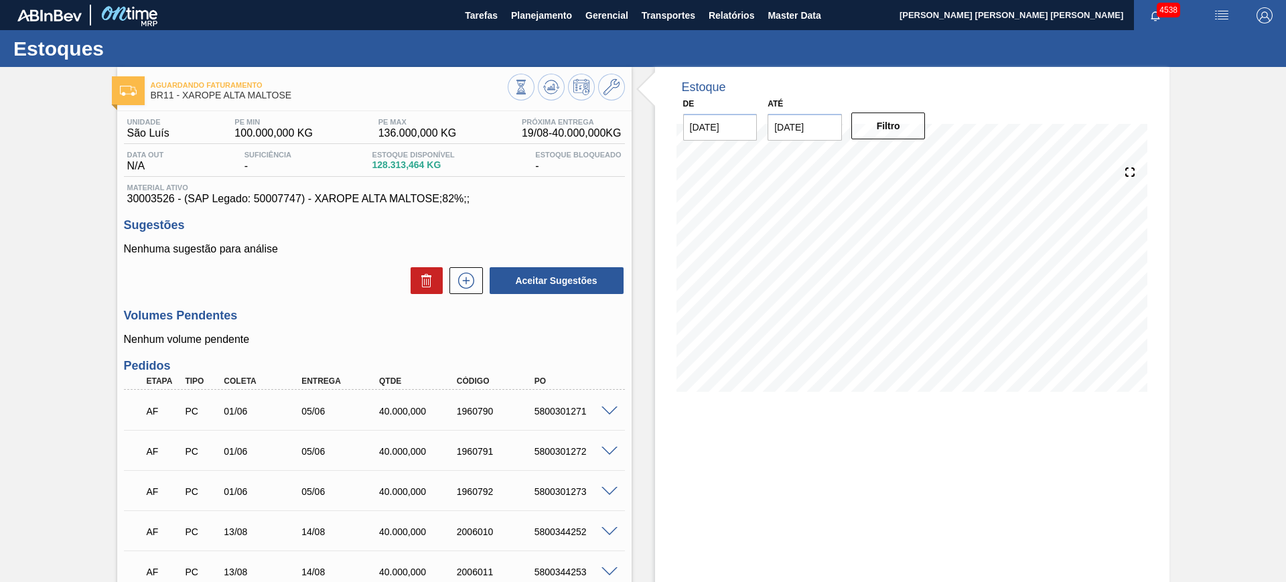
click at [1223, 15] on img "button" at bounding box center [1222, 15] width 16 height 16
click at [1205, 44] on li "Upload de Volumes" at bounding box center [1218, 48] width 116 height 24
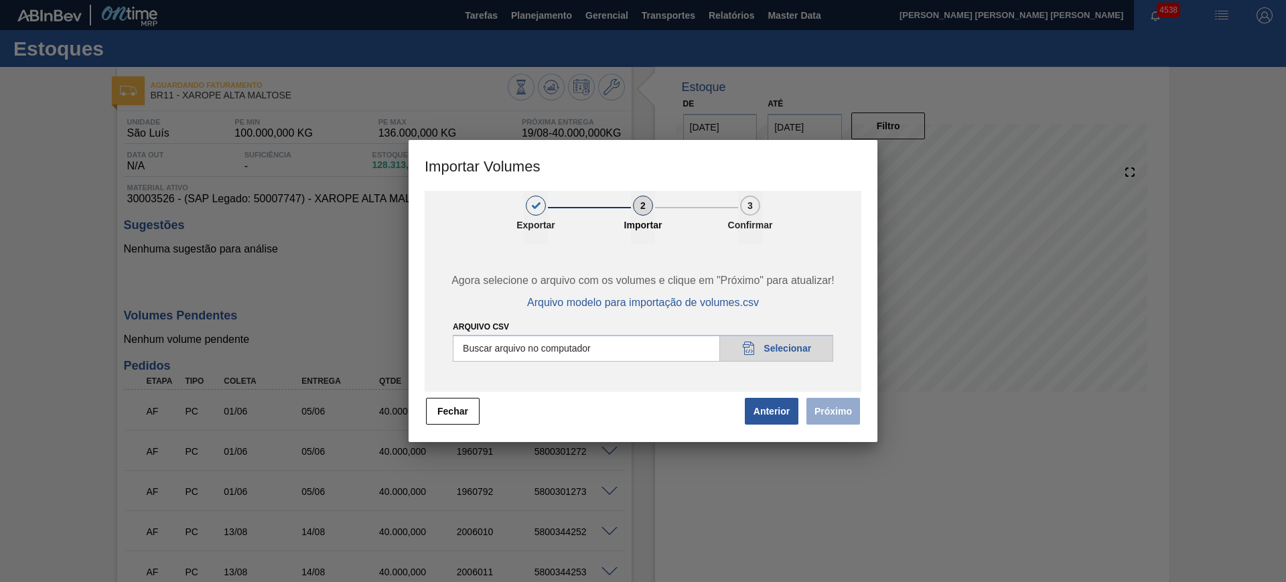
click at [679, 352] on input "Arquivo csv" at bounding box center [643, 348] width 381 height 27
type input "C:\fakepath\PedidoVolumeModeloImportacao (3).csv"
click at [842, 422] on button "Próximo" at bounding box center [834, 411] width 54 height 27
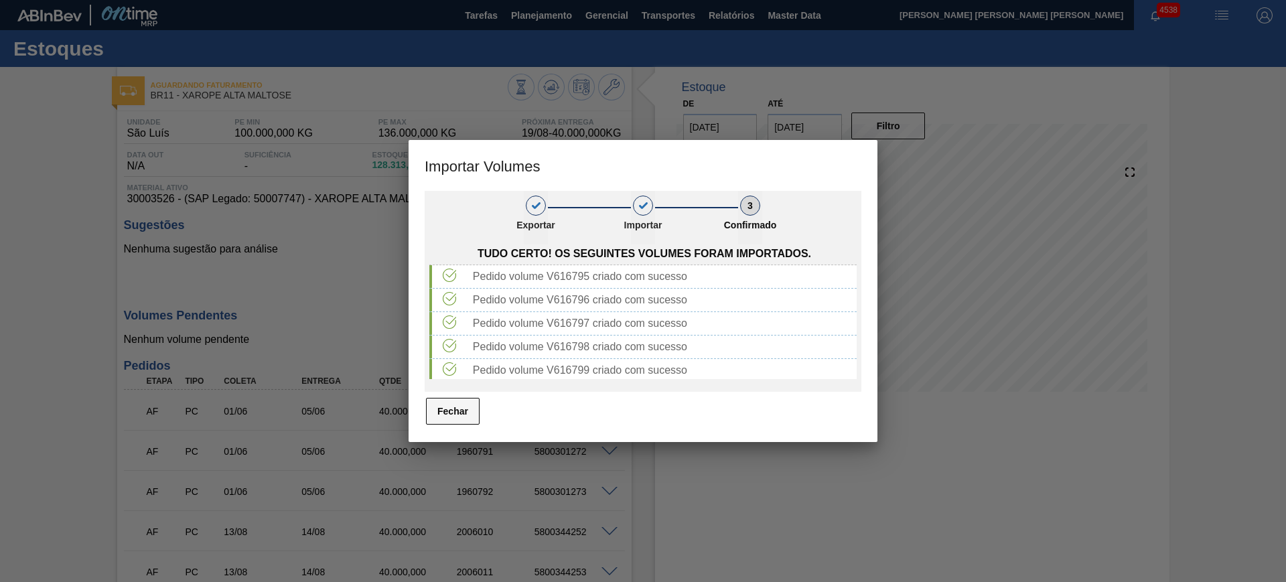
click at [465, 419] on button "Fechar" at bounding box center [453, 411] width 54 height 27
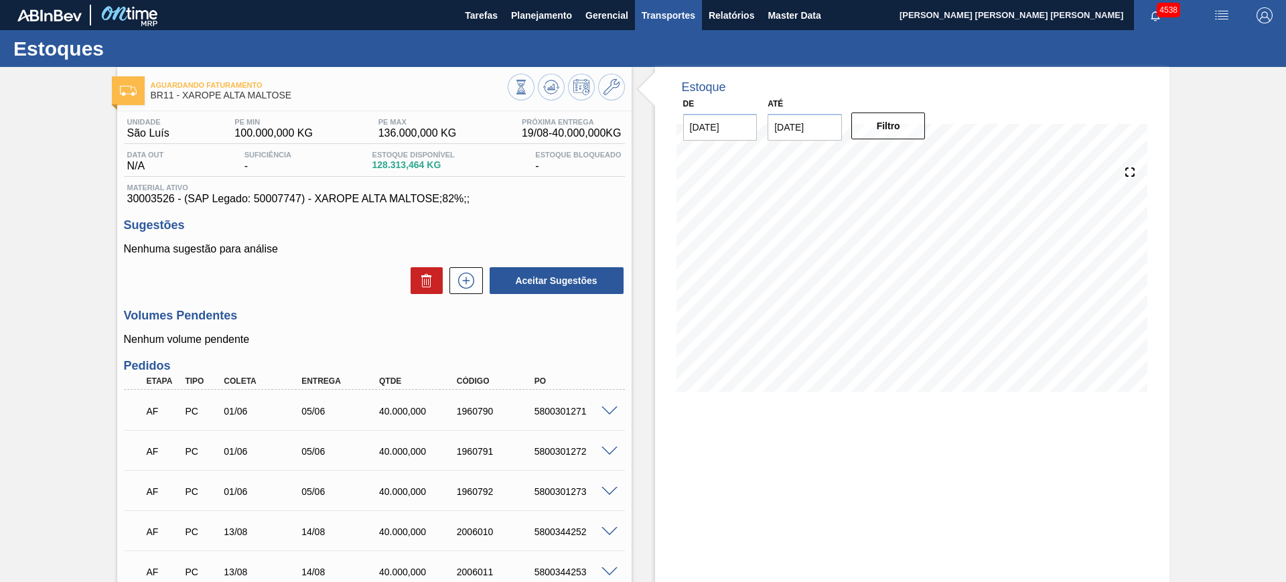
click at [665, 18] on span "Transportes" at bounding box center [669, 15] width 54 height 16
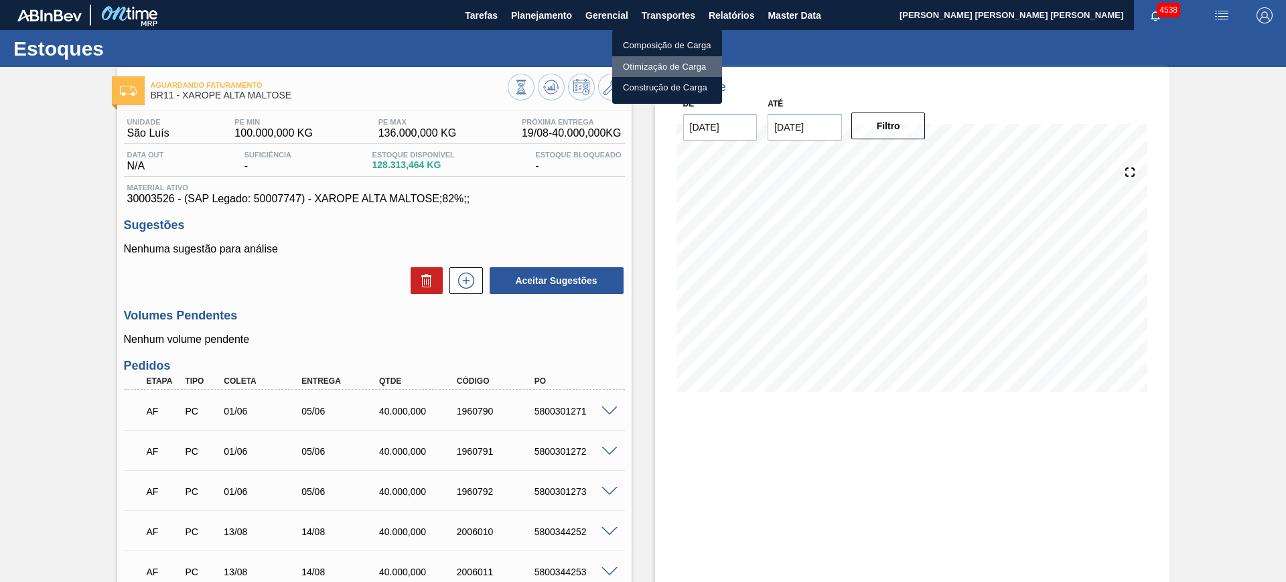
click at [642, 64] on li "Otimização de Carga" at bounding box center [667, 66] width 110 height 21
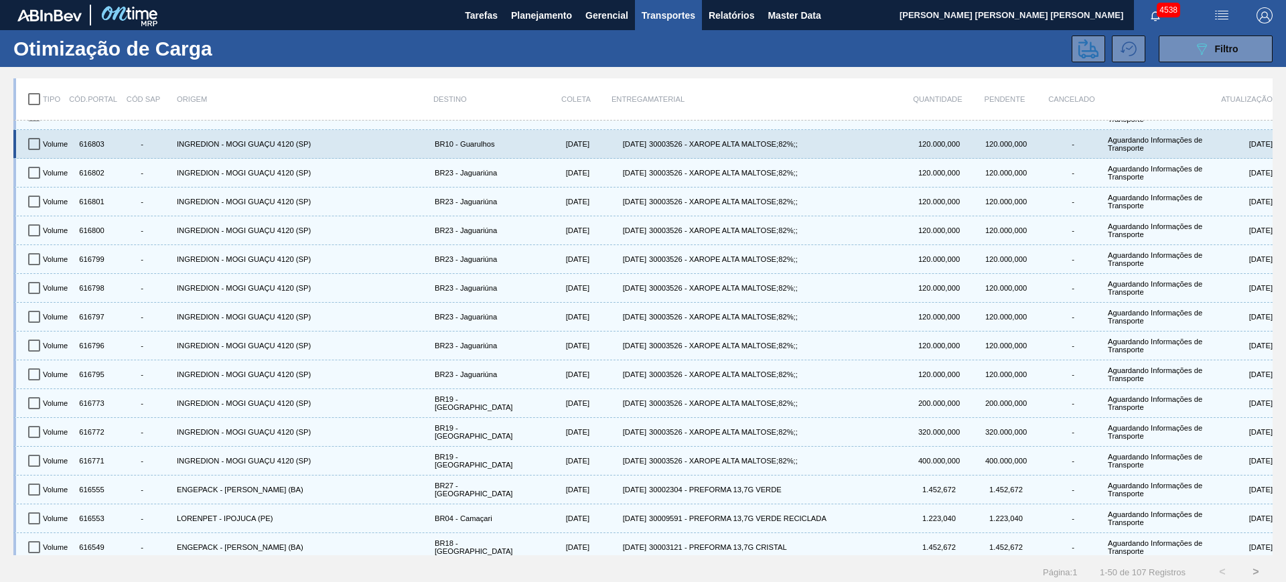
scroll to position [167, 0]
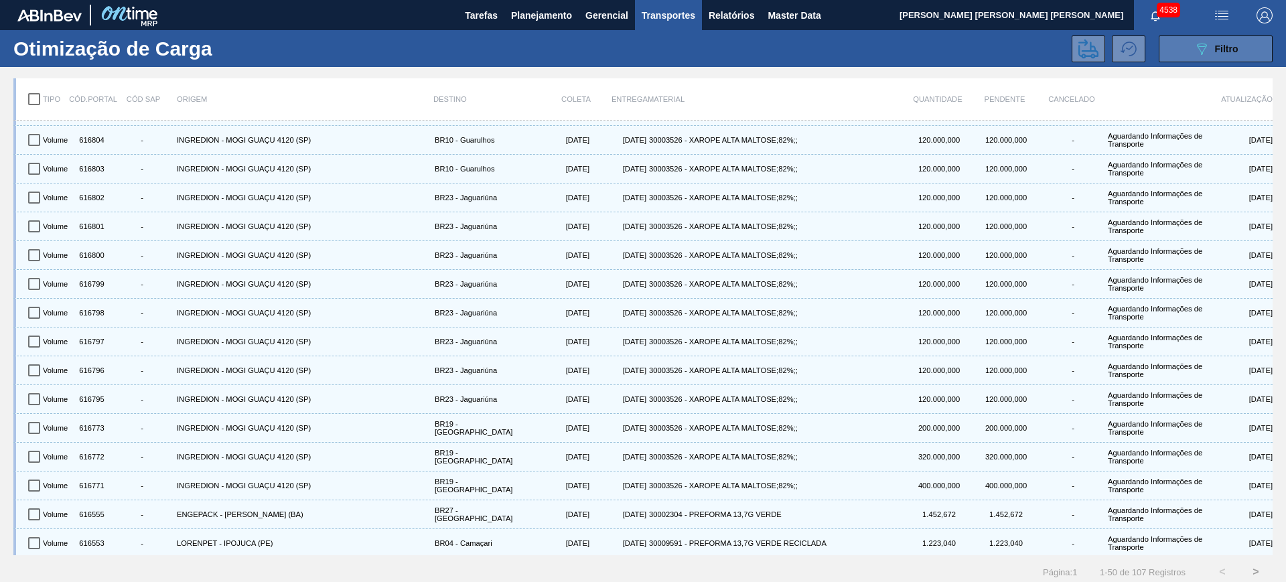
click at [1206, 58] on button "089F7B8B-B2A5-4AFE-B5C0-19BA573D28AC Filtro" at bounding box center [1216, 49] width 114 height 27
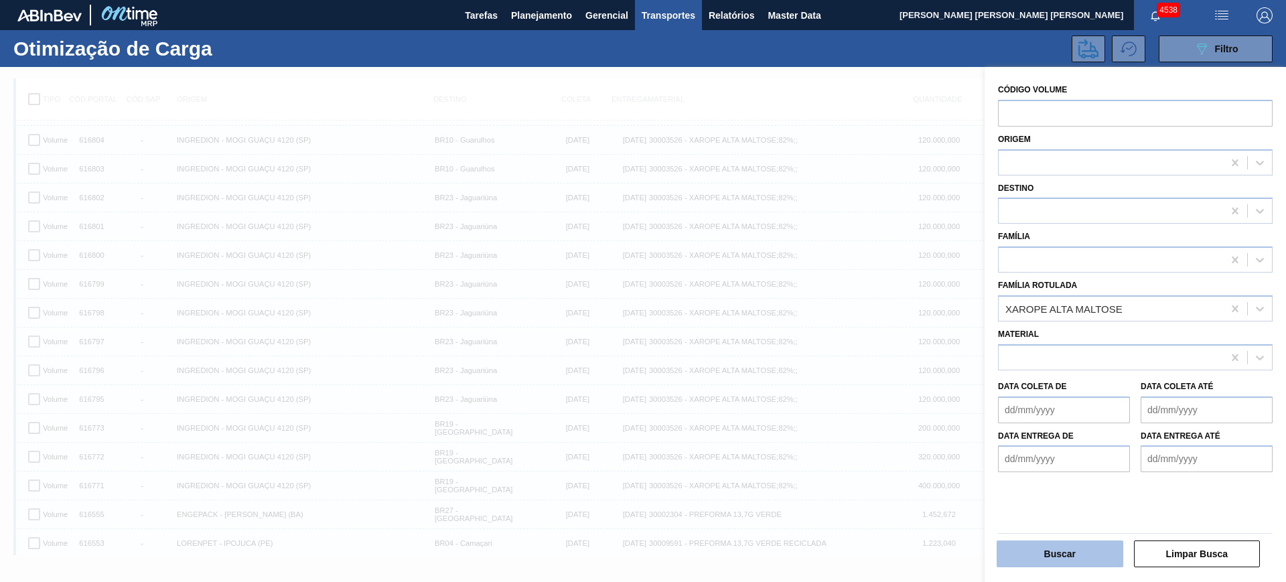
click at [1080, 547] on button "Buscar" at bounding box center [1060, 554] width 127 height 27
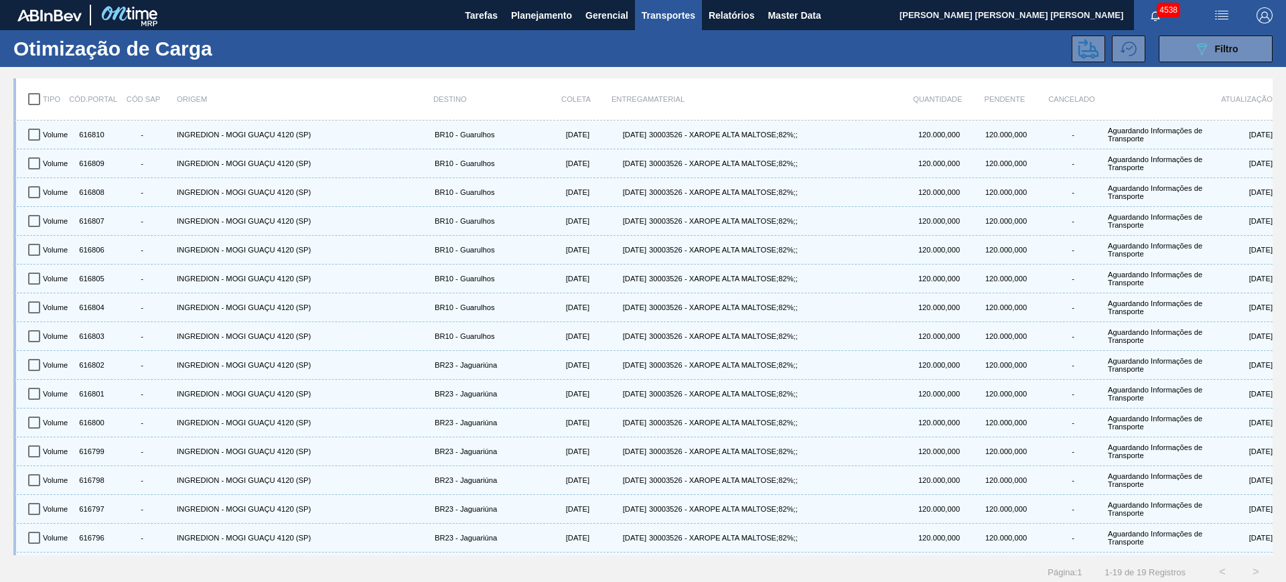
click at [38, 96] on input "checkbox" at bounding box center [34, 99] width 28 height 28
checkbox input "true"
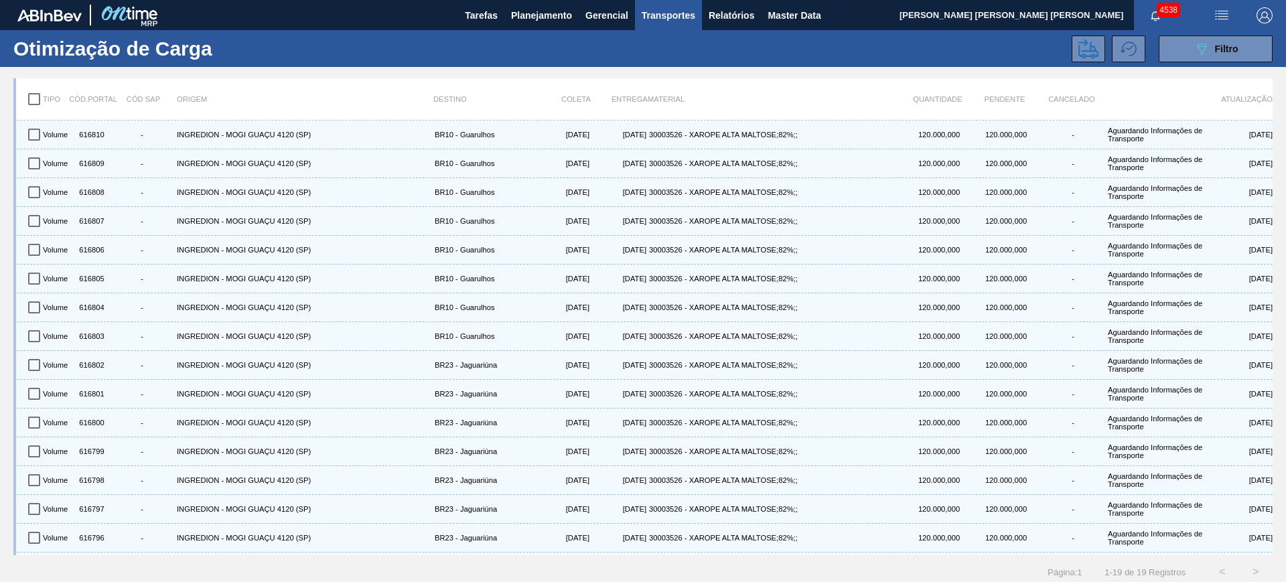
checkbox input "true"
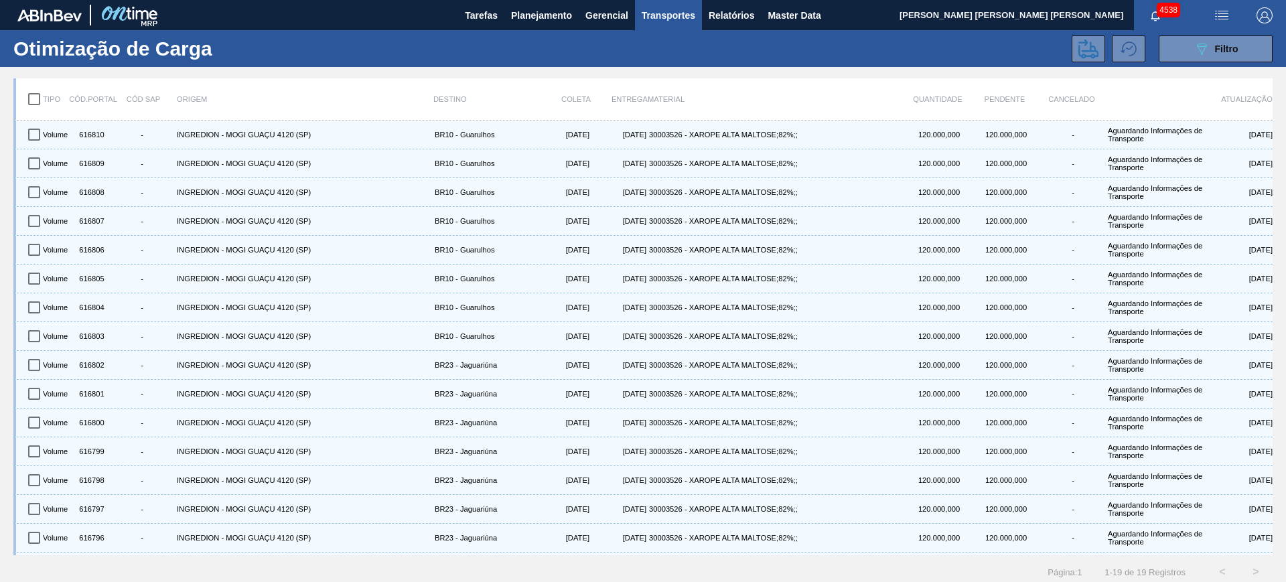
checkbox input "true"
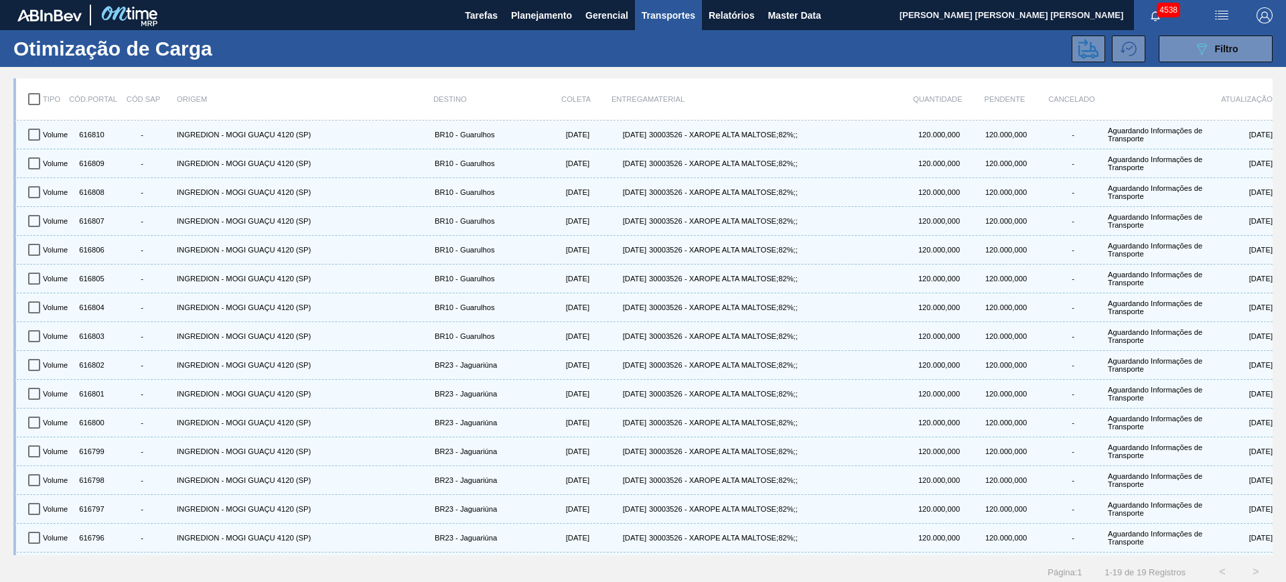
checkbox input "true"
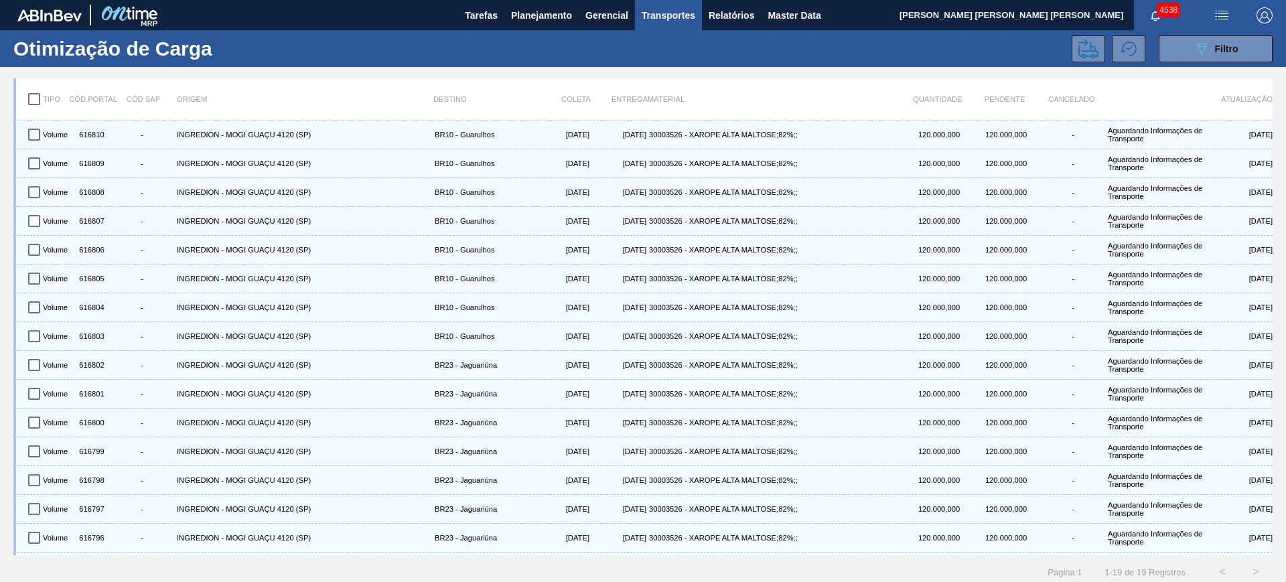
checkbox input "true"
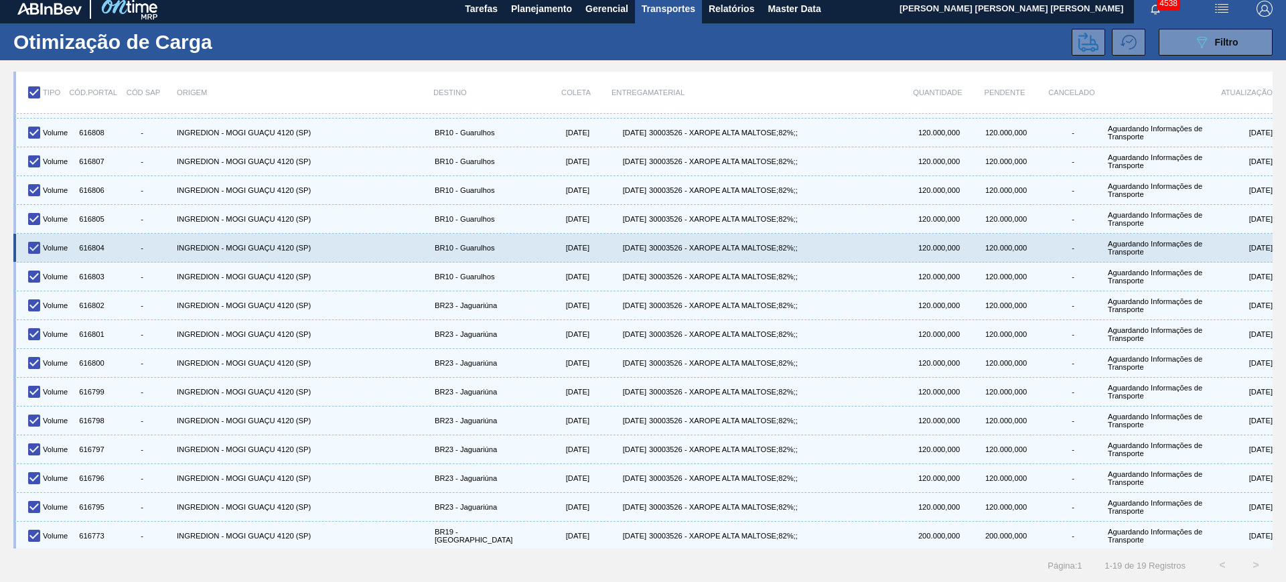
scroll to position [0, 0]
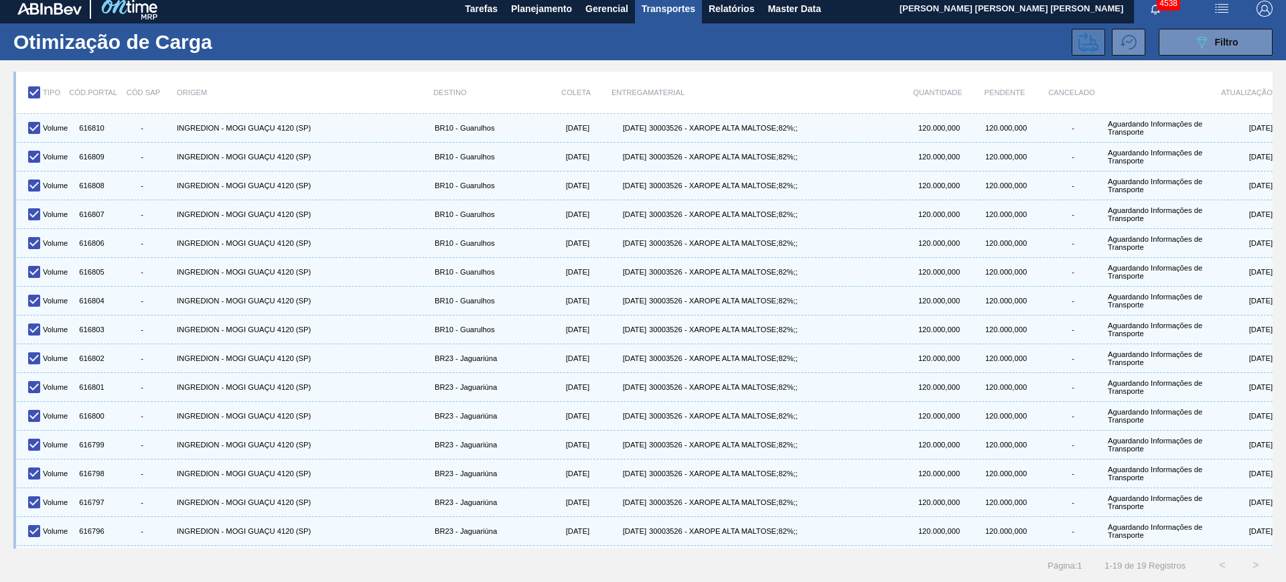
click at [1081, 42] on icon at bounding box center [1089, 42] width 20 height 20
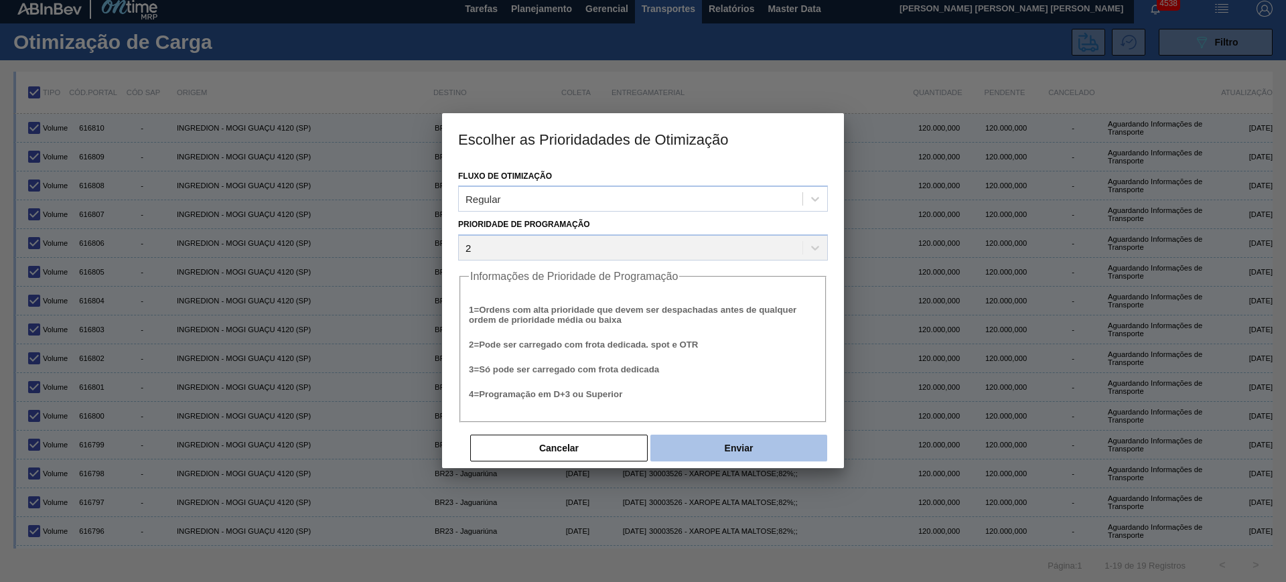
click at [775, 445] on button "Enviar" at bounding box center [739, 448] width 177 height 27
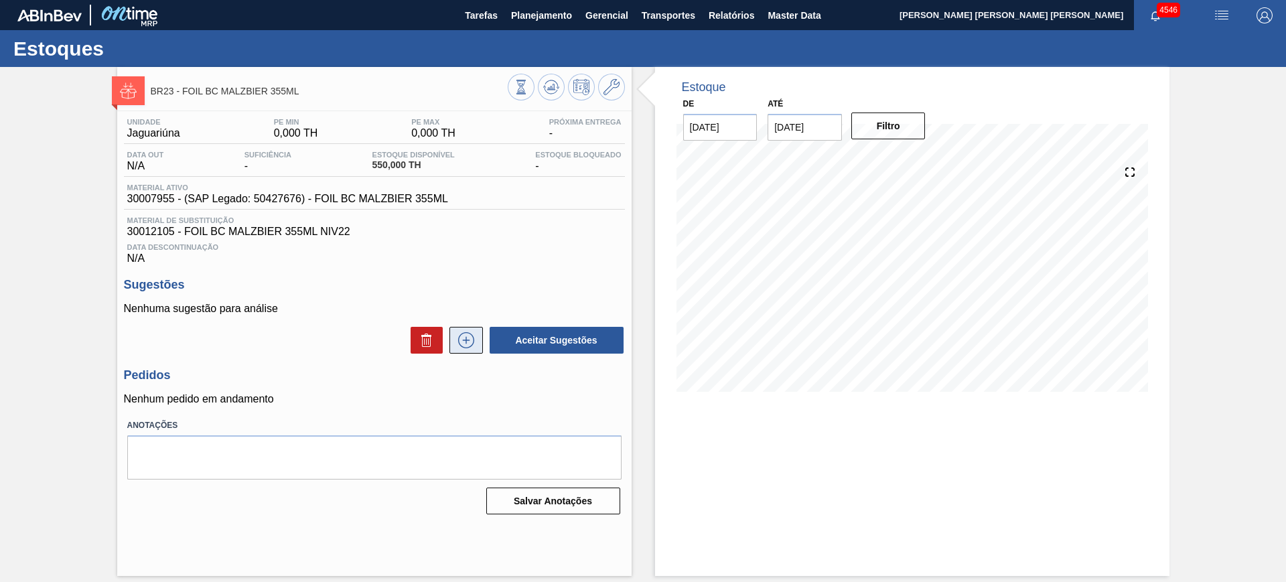
click at [467, 350] on button at bounding box center [466, 340] width 33 height 27
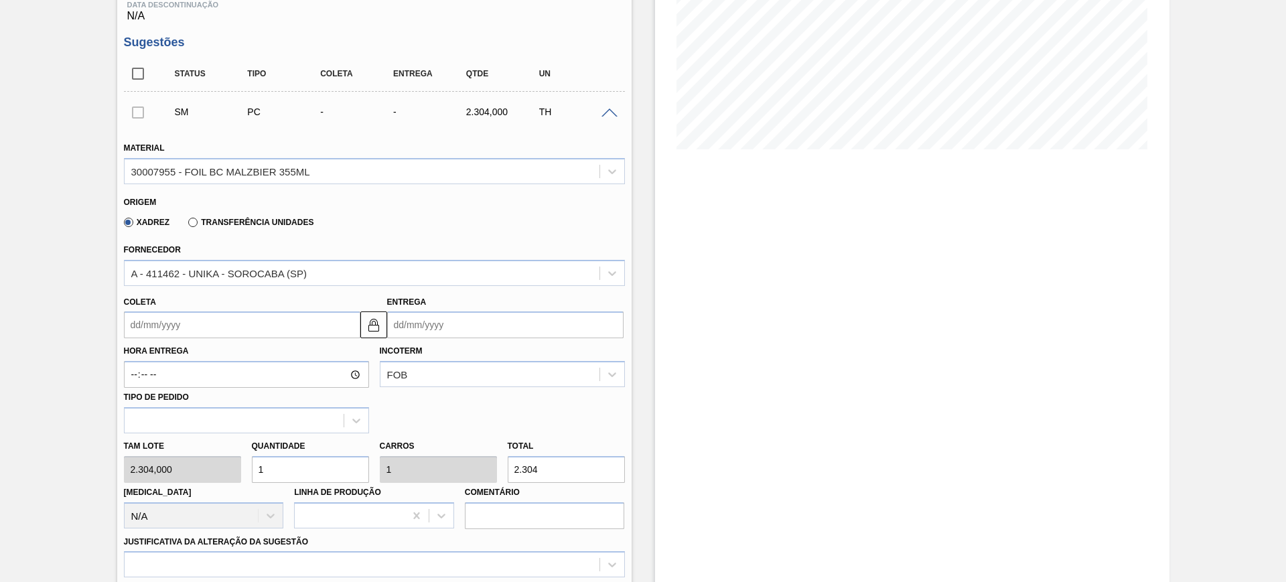
scroll to position [251, 0]
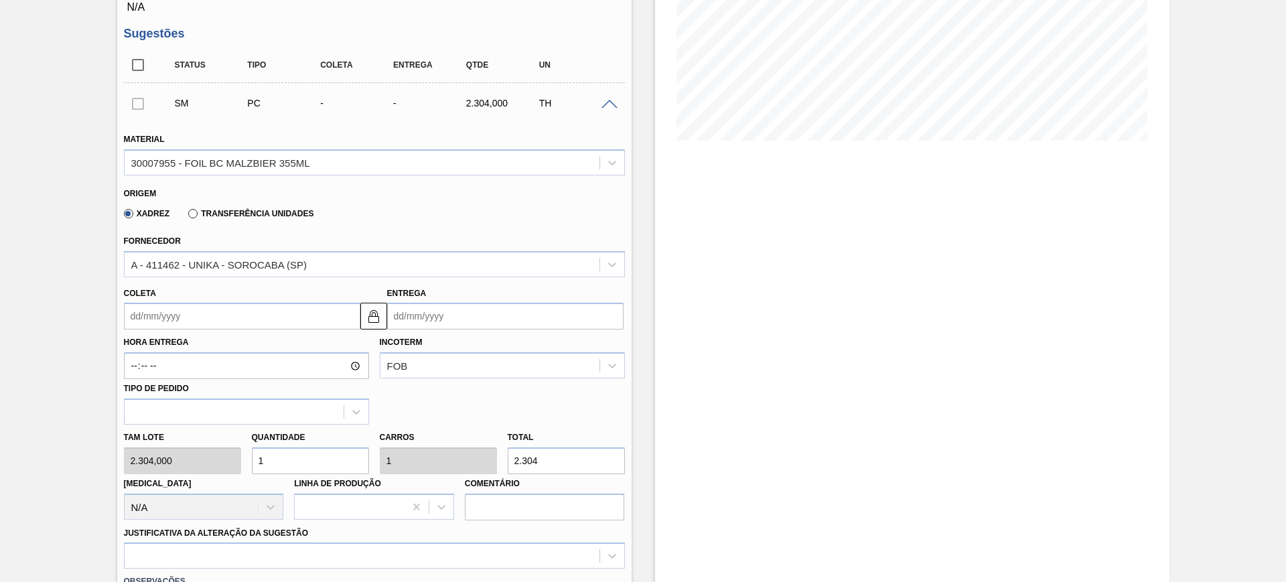
click at [439, 323] on input "Entrega" at bounding box center [505, 316] width 236 height 27
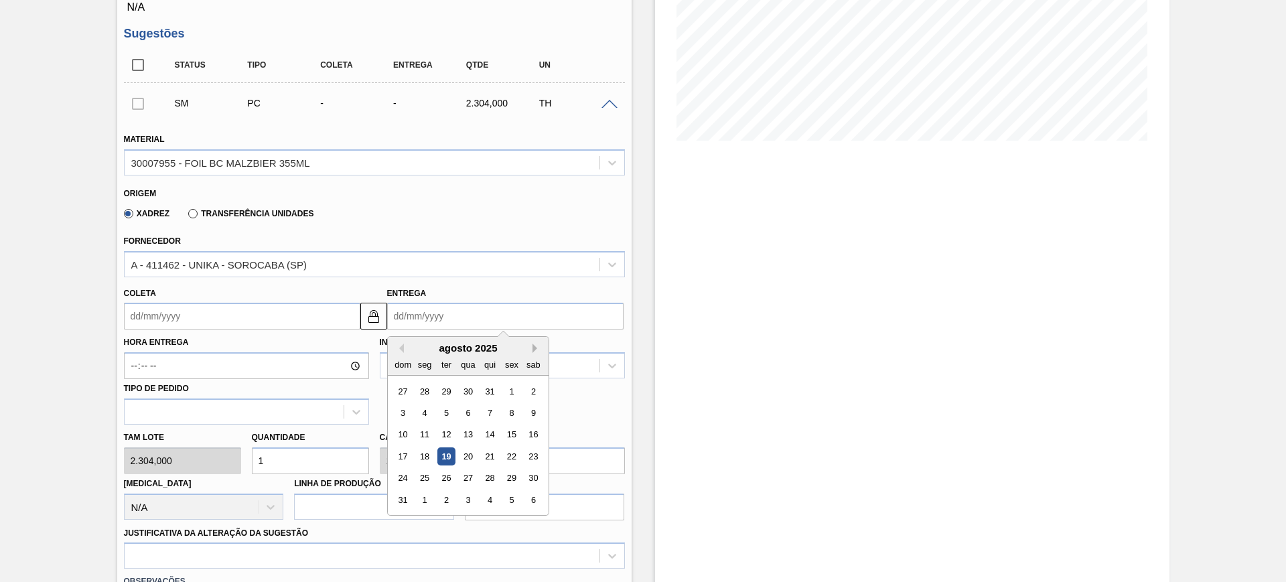
click at [538, 348] on button "Next Month" at bounding box center [537, 348] width 9 height 9
click at [427, 453] on div "22" at bounding box center [424, 457] width 18 height 18
type input "20/09/2025"
type input "22/09/2025"
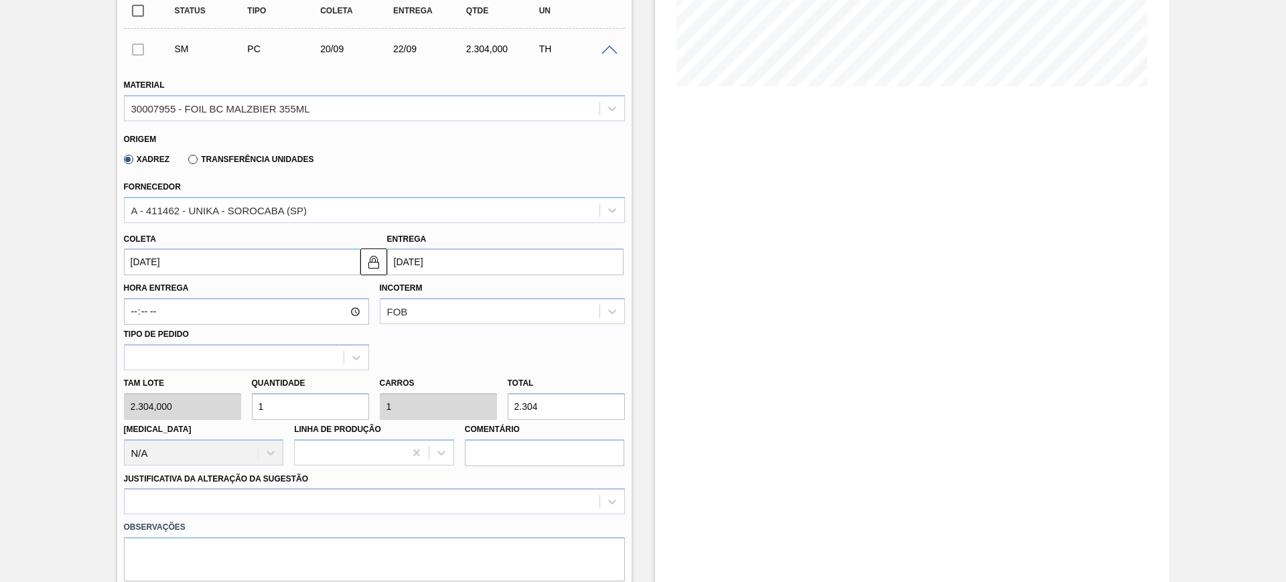
scroll to position [335, 0]
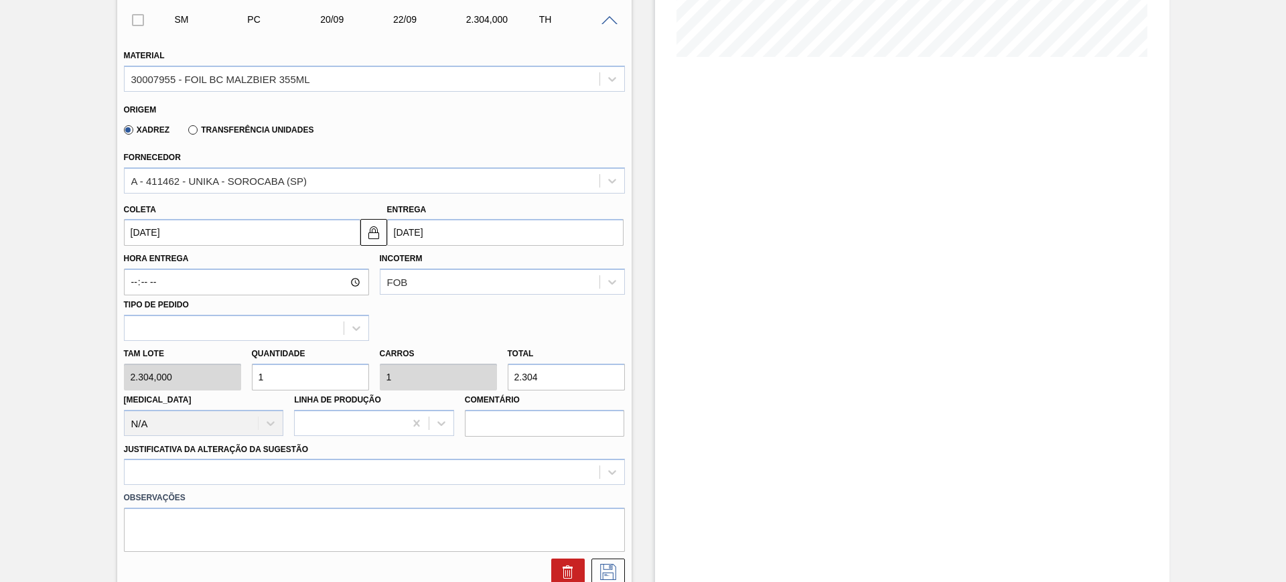
click at [302, 383] on input "1" at bounding box center [310, 377] width 117 height 27
click at [561, 370] on input "2.304" at bounding box center [566, 377] width 117 height 27
type input "0,004"
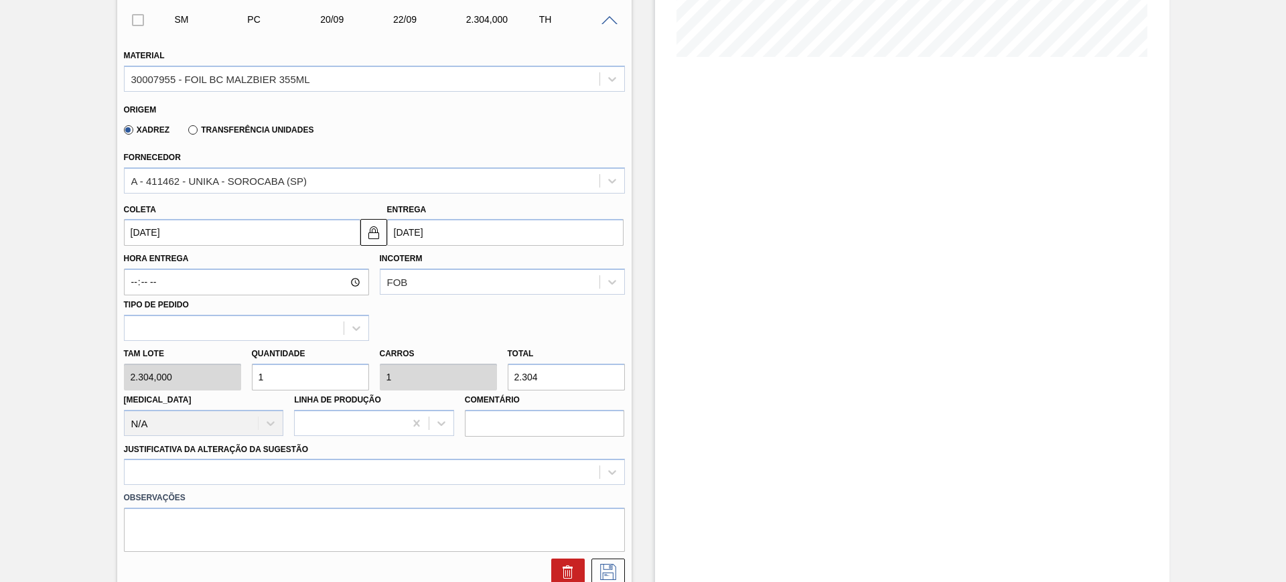
type input "0,004"
type input "9"
type input "0,039"
type input "91"
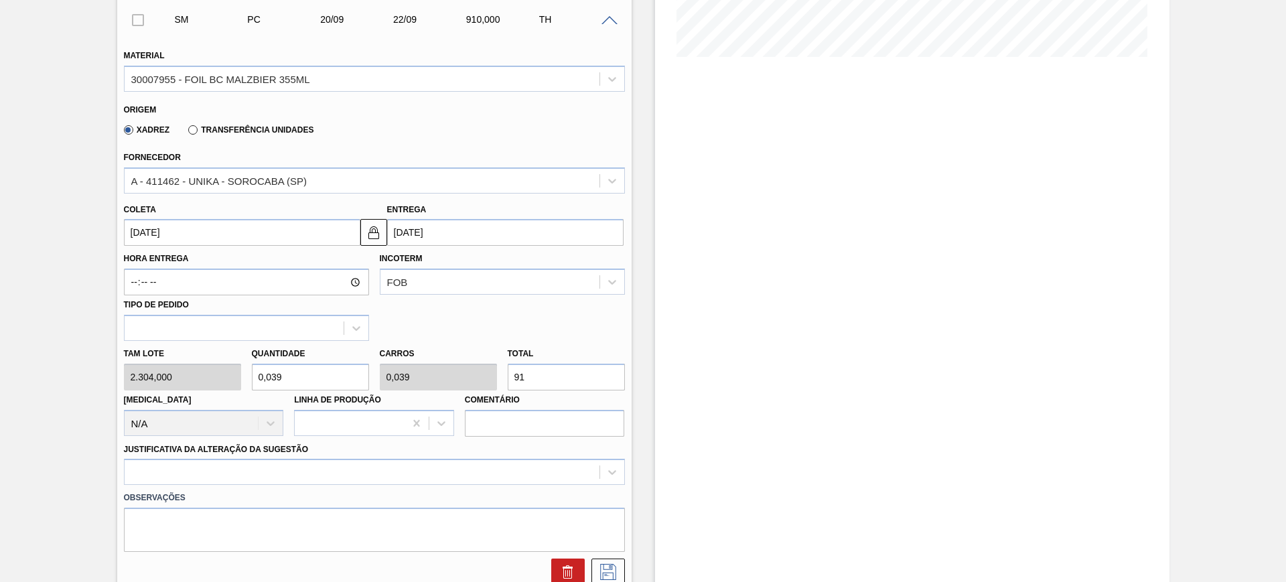
type input "0,395"
type input "910"
type input "3,951"
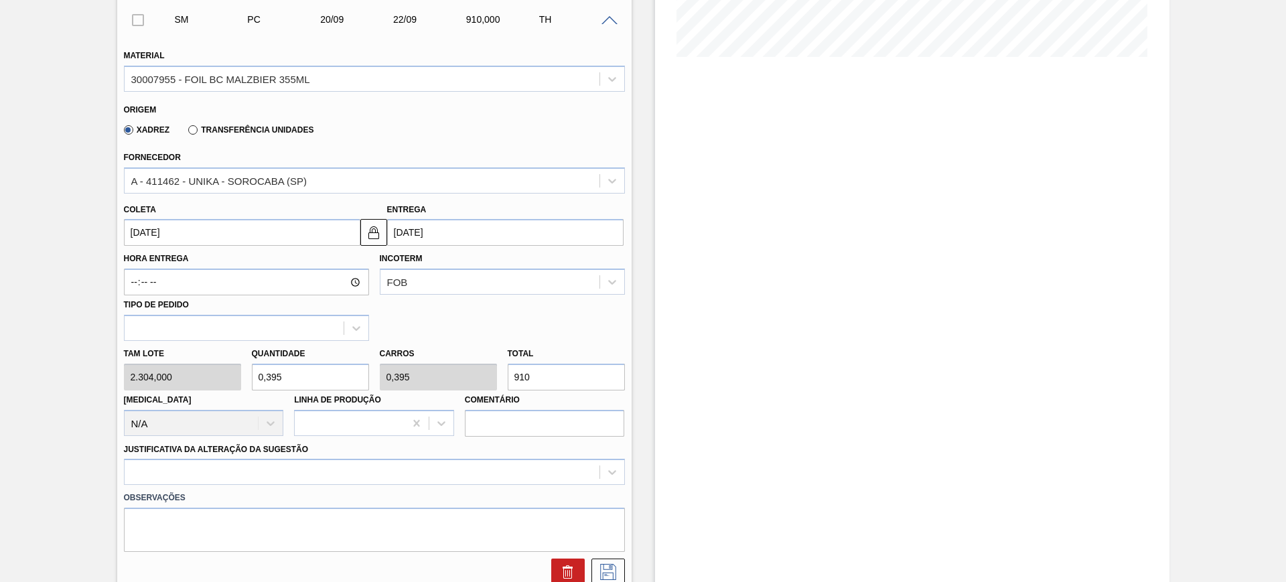
type input "9.102"
type input "0,395"
type input "910"
type input "0,039"
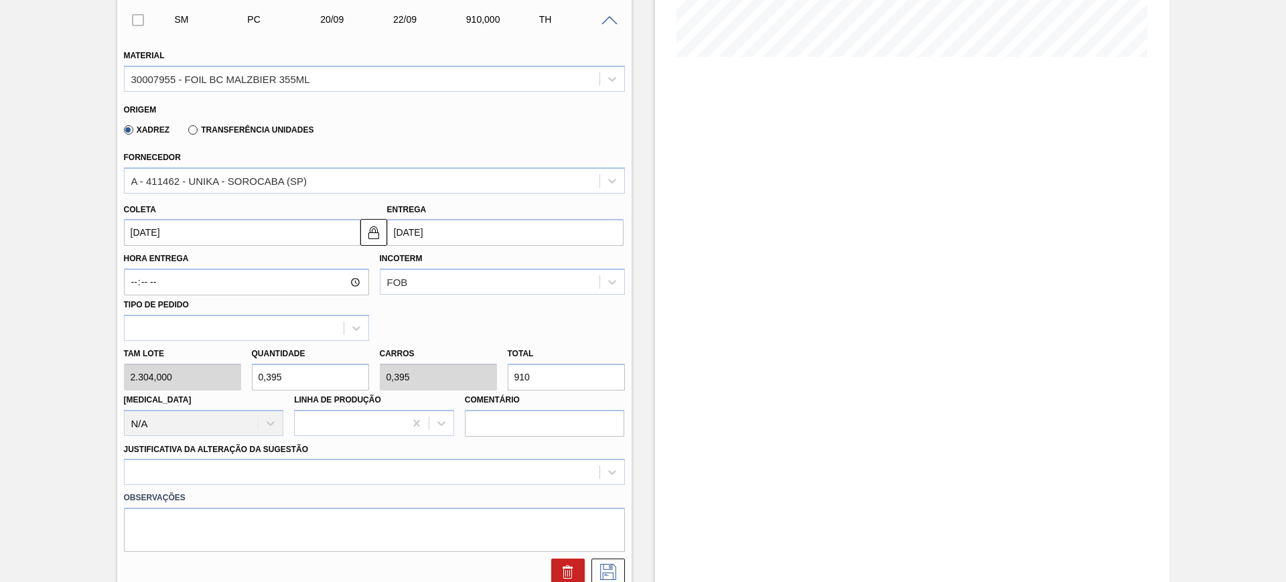
type input "0,039"
type input "91"
type input "0,004"
type input "9"
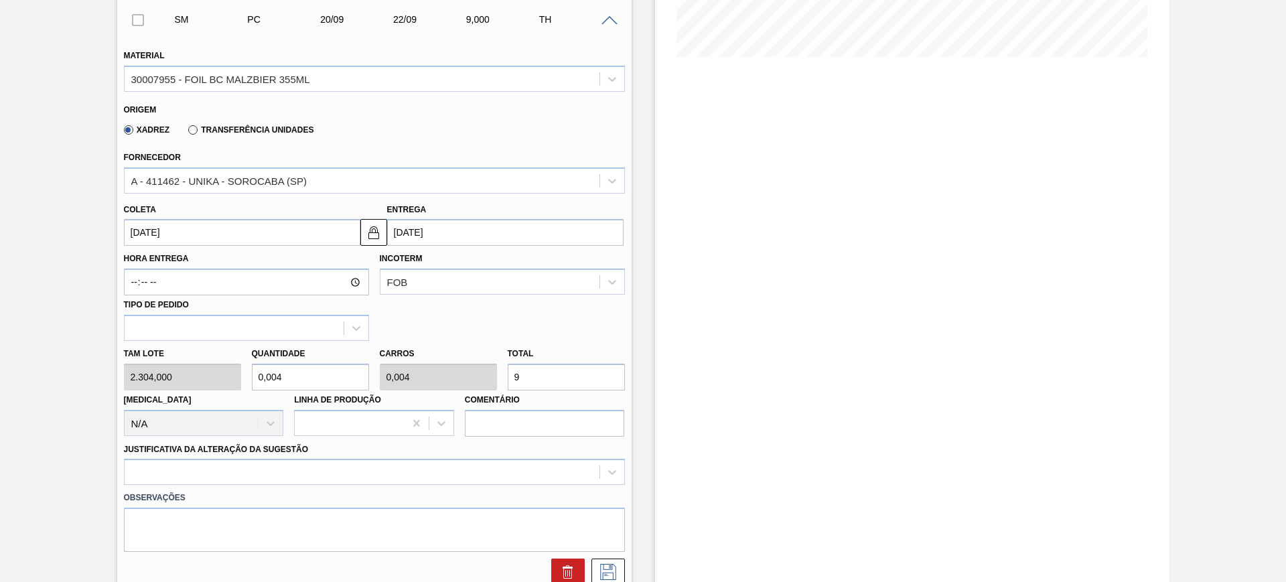
type input "0"
type input "1"
type input "0,008"
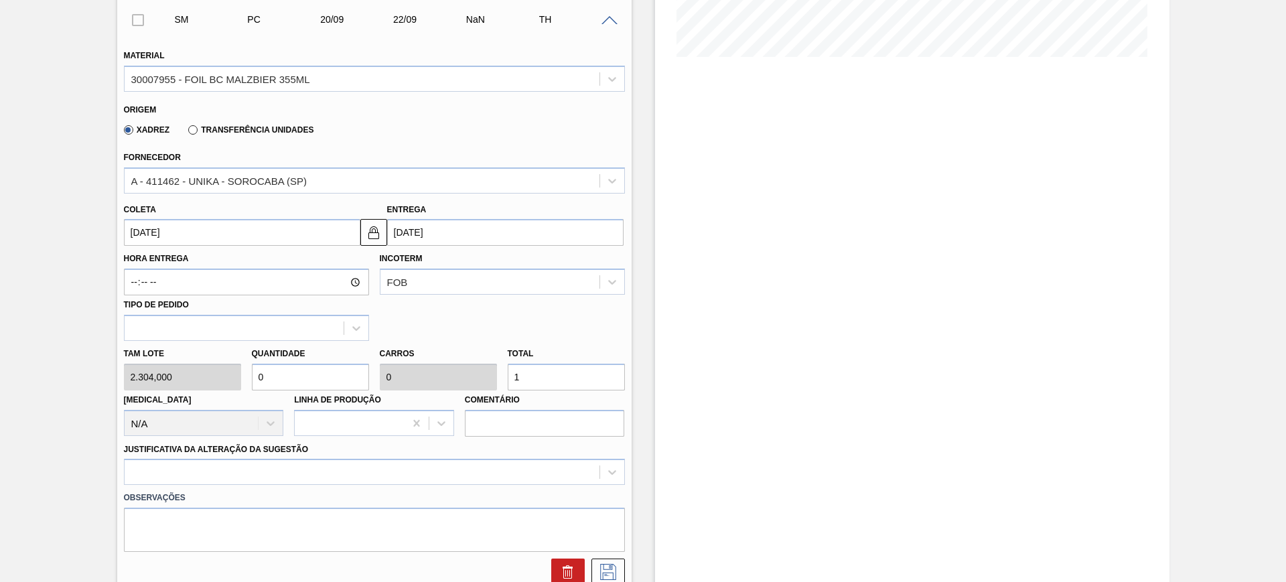
type input "19"
type input "0,083"
type input "192"
type input "0,833"
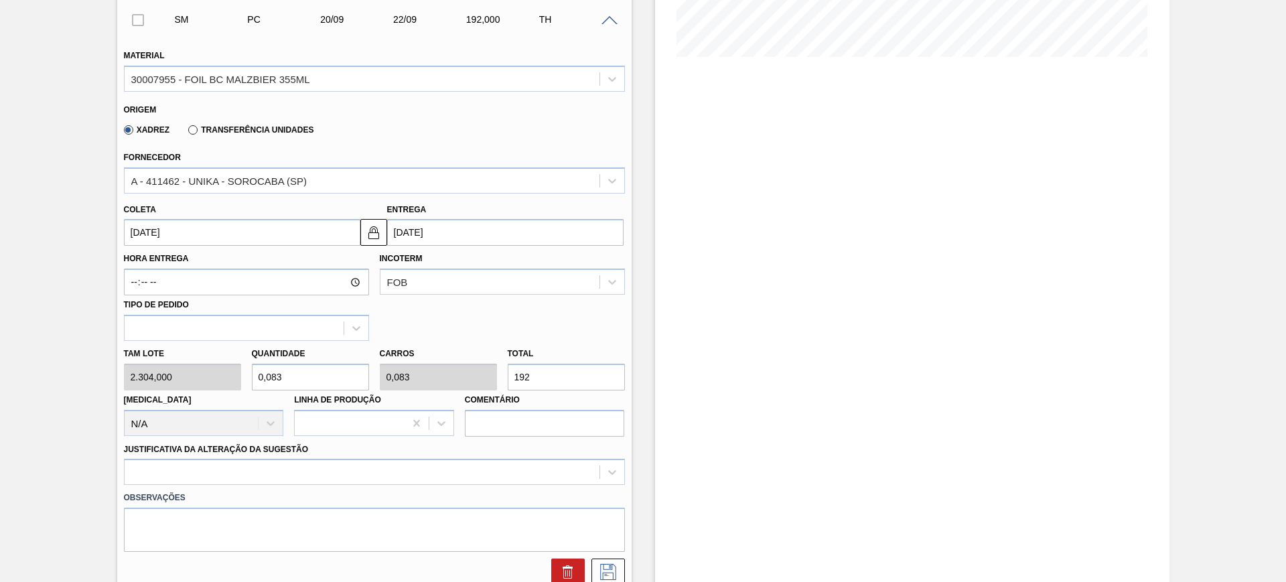
type input "0,833"
type input "1.920"
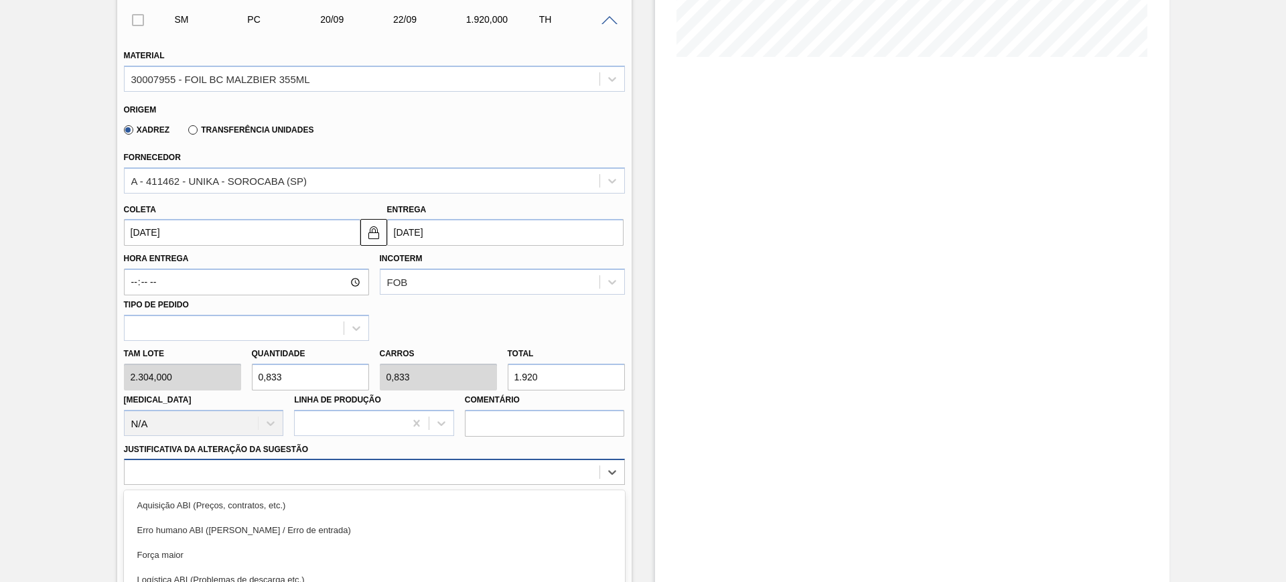
click at [406, 484] on div "option Master data incorreto ABI (LT, MOQ, etc.) focused, 5 of 18. 18 results a…" at bounding box center [374, 472] width 501 height 26
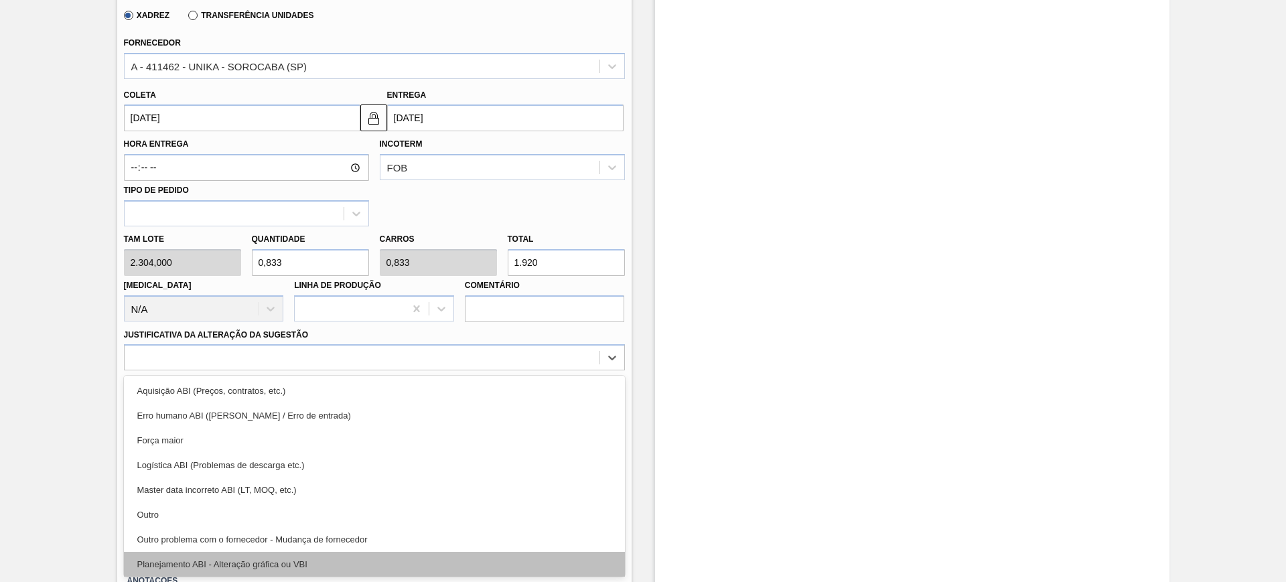
click at [383, 554] on div "Planejamento ABI - Alteração gráfica ou VBI" at bounding box center [374, 564] width 501 height 25
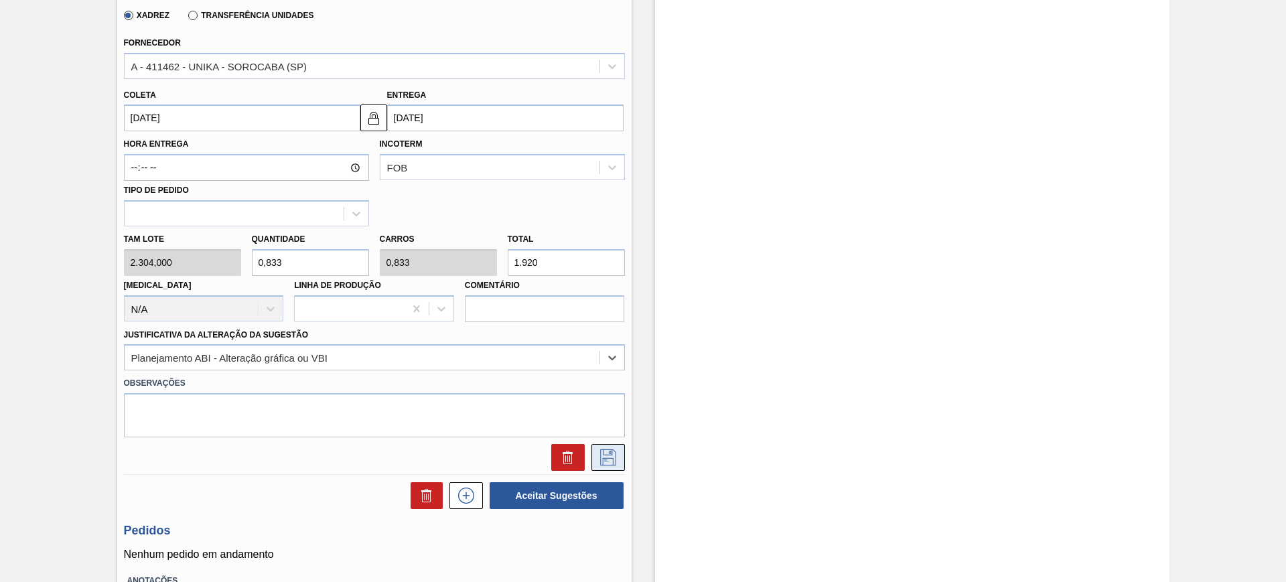
click at [609, 456] on icon at bounding box center [608, 458] width 21 height 16
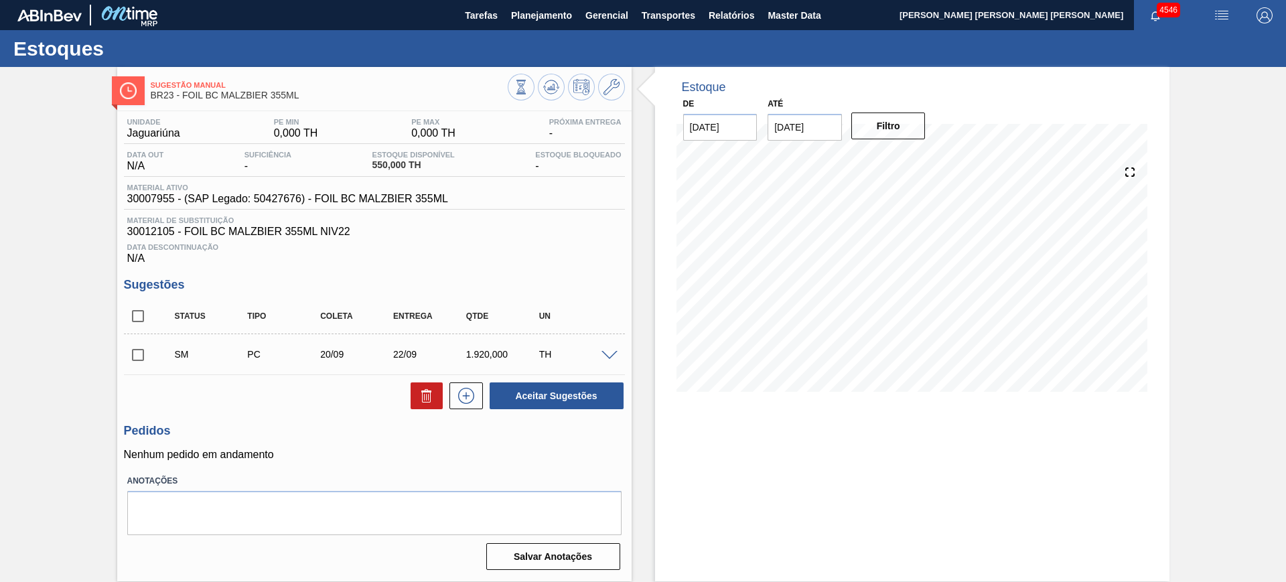
scroll to position [0, 0]
click at [141, 322] on input "checkbox" at bounding box center [138, 316] width 28 height 28
checkbox input "true"
click at [557, 399] on button "Aceitar Sugestões" at bounding box center [557, 396] width 134 height 27
checkbox input "false"
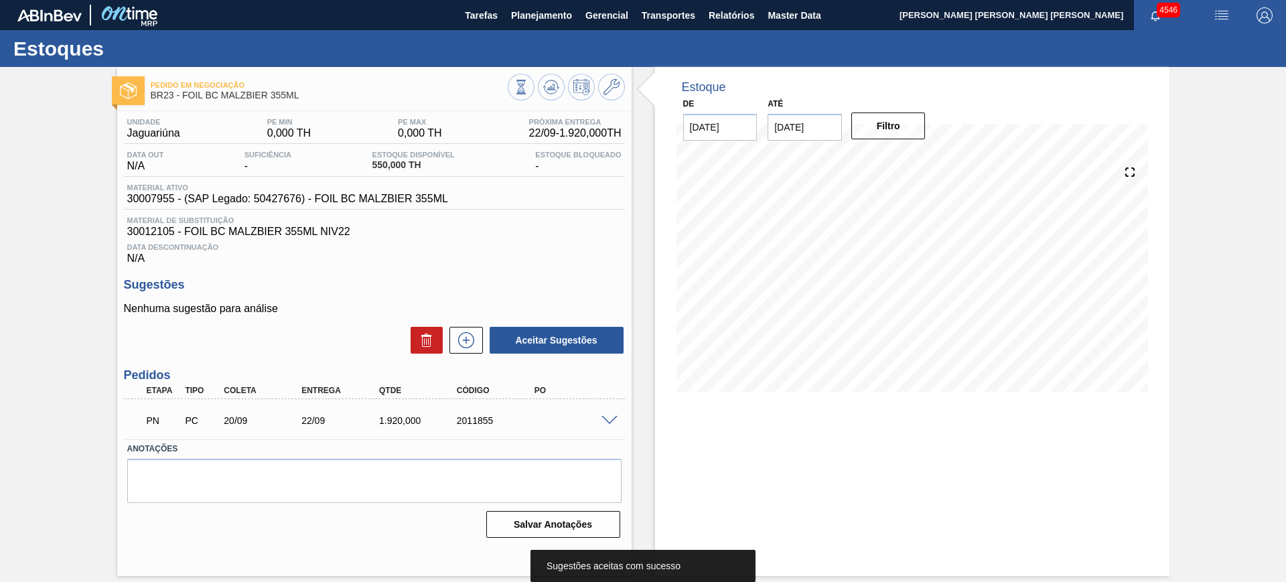
click at [480, 424] on div "2011855" at bounding box center [497, 420] width 87 height 11
copy div "2011855"
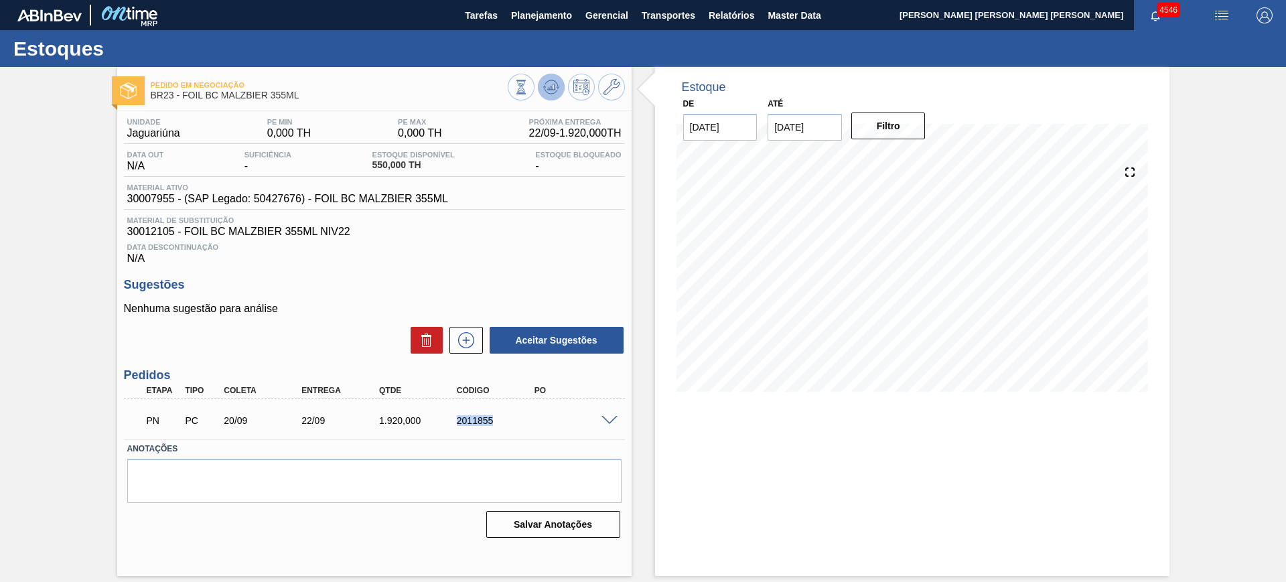
click at [529, 83] on icon at bounding box center [521, 87] width 15 height 15
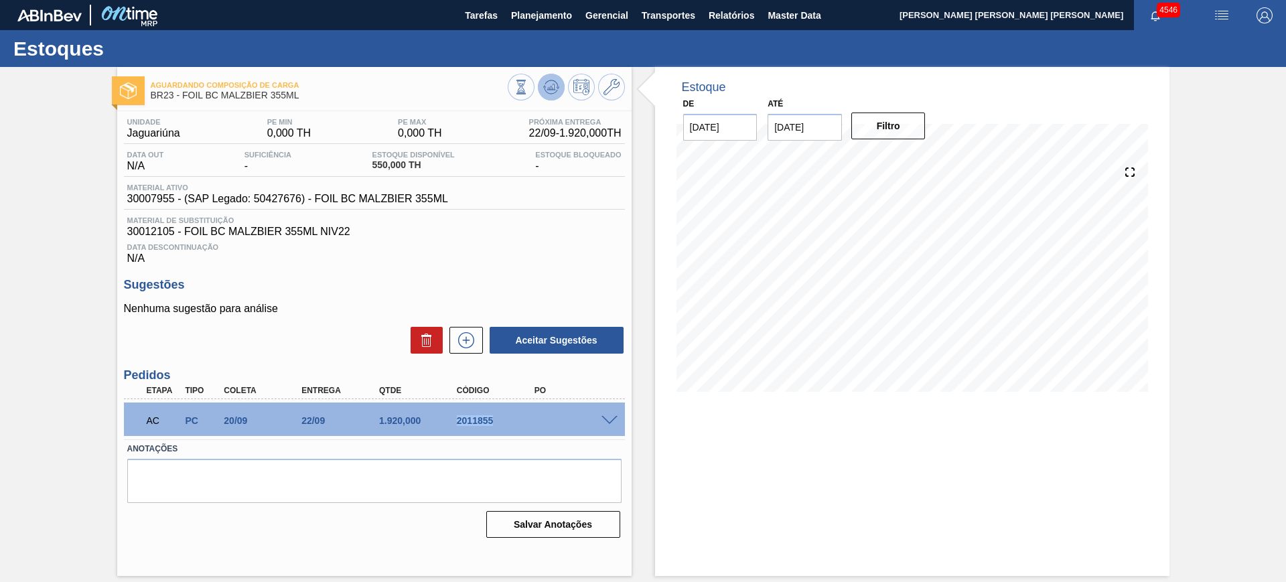
click at [553, 84] on icon at bounding box center [551, 87] width 9 height 6
click at [610, 423] on span at bounding box center [610, 421] width 16 height 10
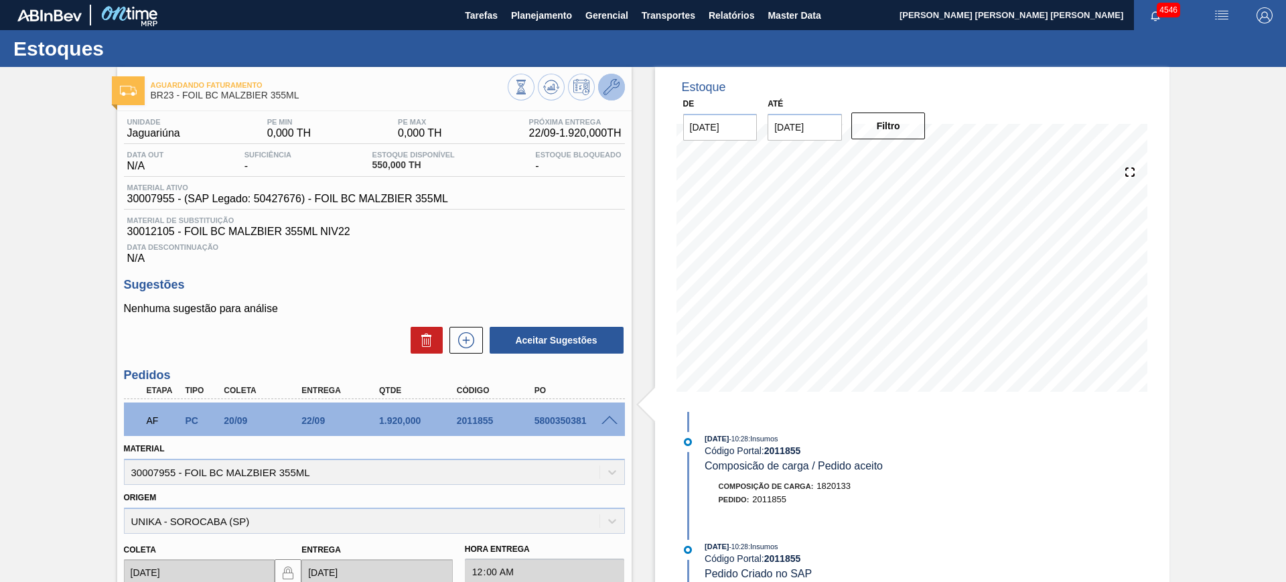
click at [618, 79] on button at bounding box center [611, 87] width 27 height 27
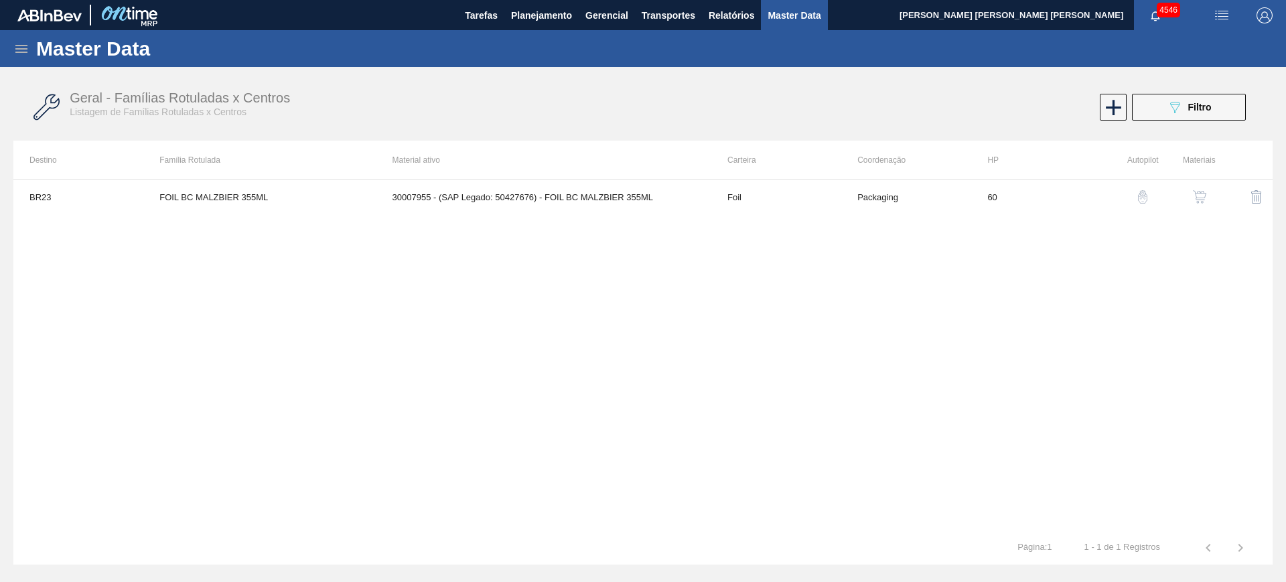
click at [1201, 197] on img "button" at bounding box center [1199, 196] width 13 height 13
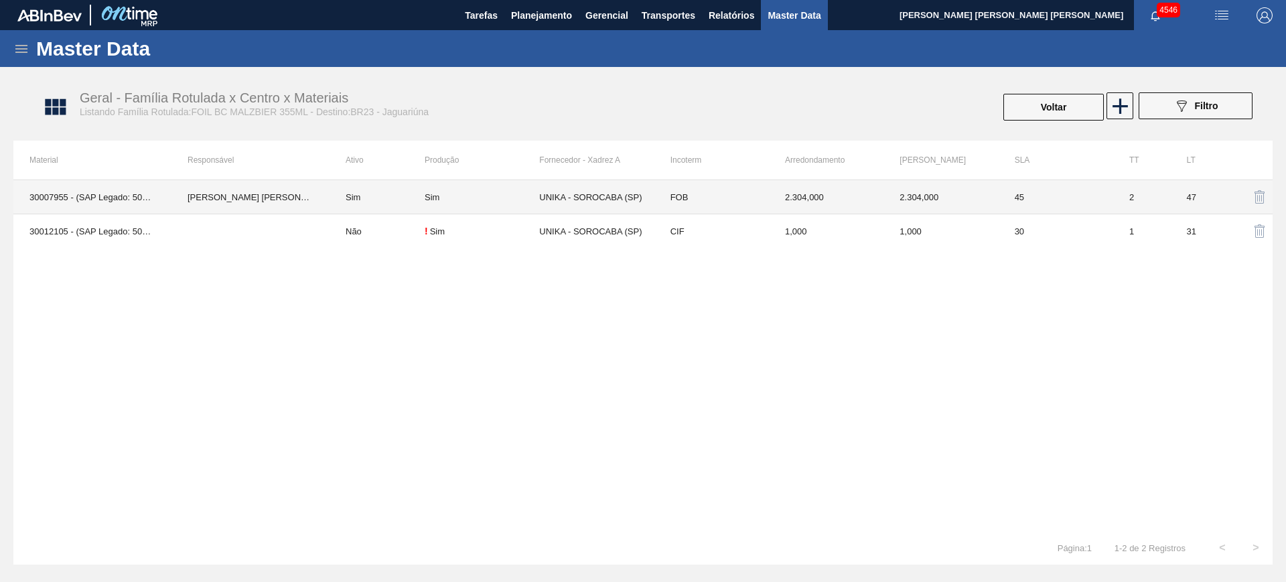
click at [356, 196] on td "Sim" at bounding box center [377, 197] width 95 height 34
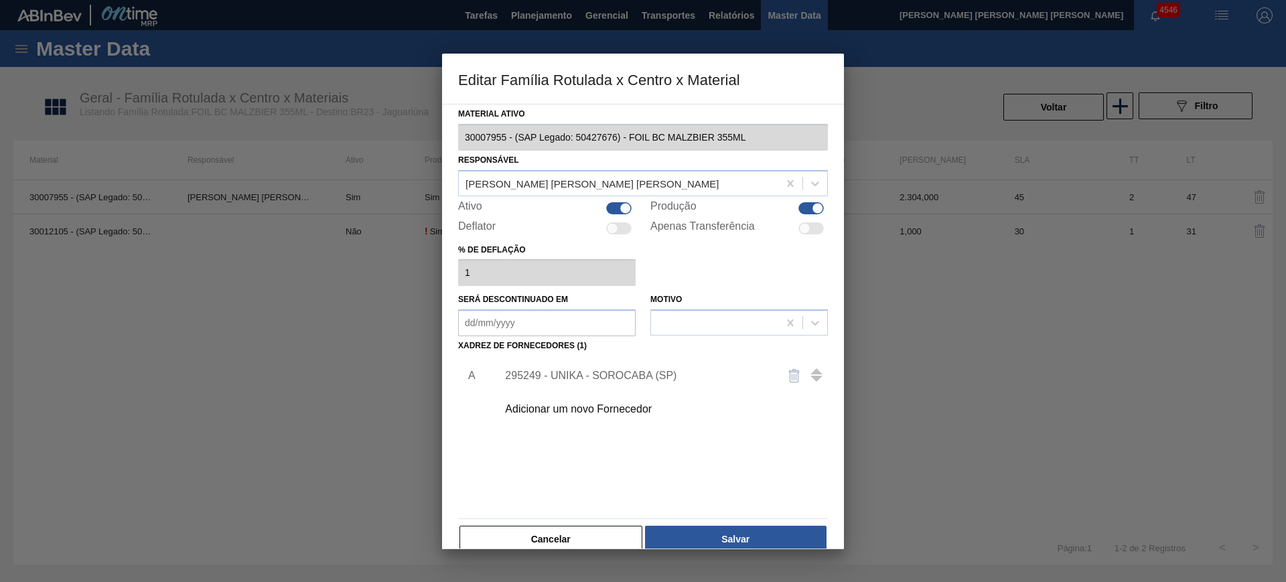
click at [547, 372] on div "295249 - UNIKA - SOROCABA (SP)" at bounding box center [636, 376] width 263 height 12
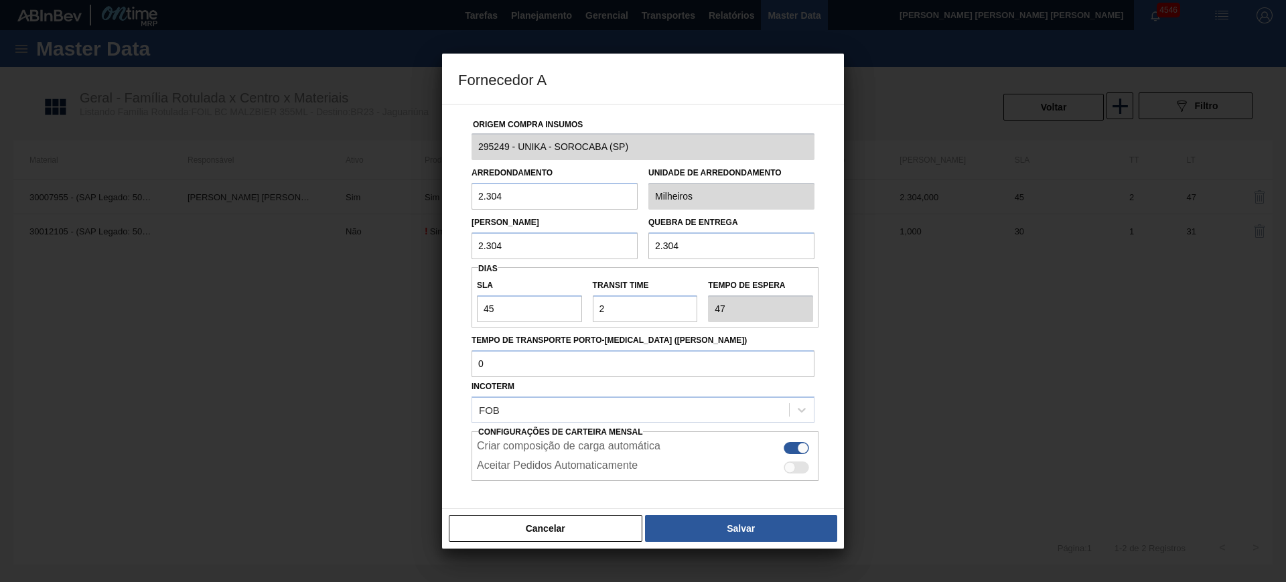
scroll to position [56, 0]
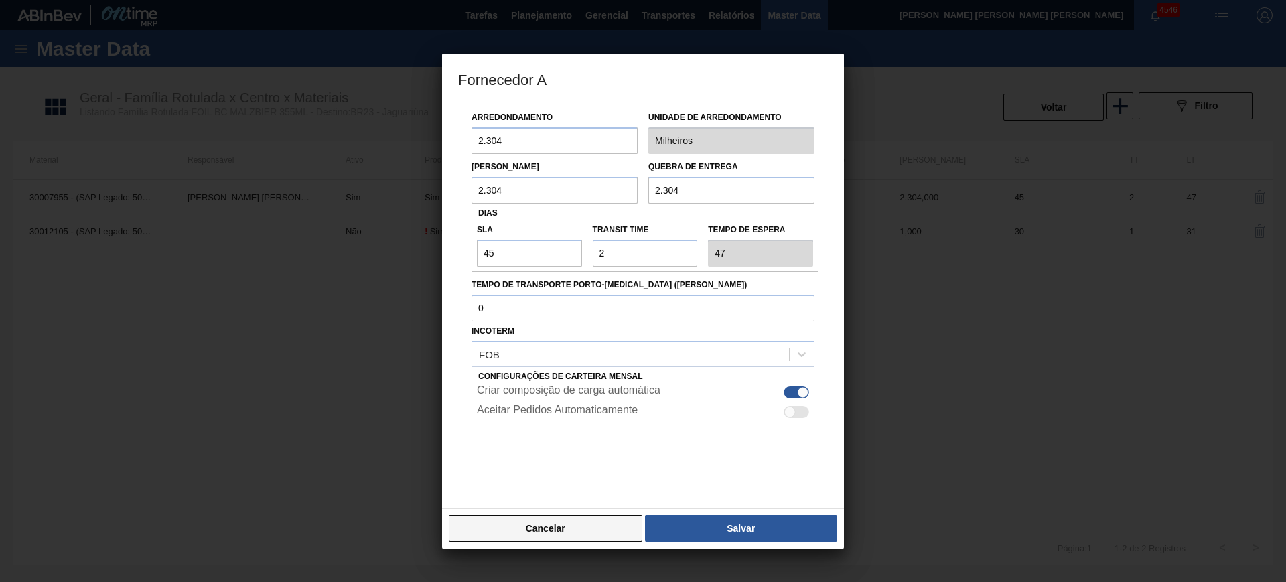
click at [574, 524] on button "Cancelar" at bounding box center [546, 528] width 194 height 27
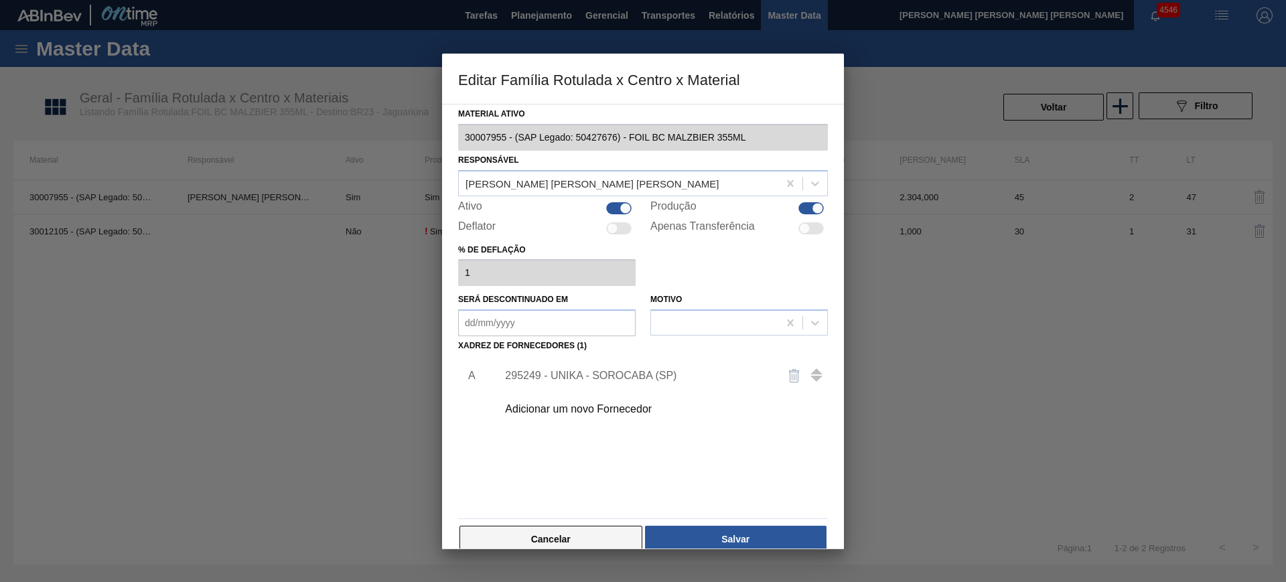
click at [580, 536] on button "Cancelar" at bounding box center [551, 539] width 183 height 27
